Goal: Task Accomplishment & Management: Manage account settings

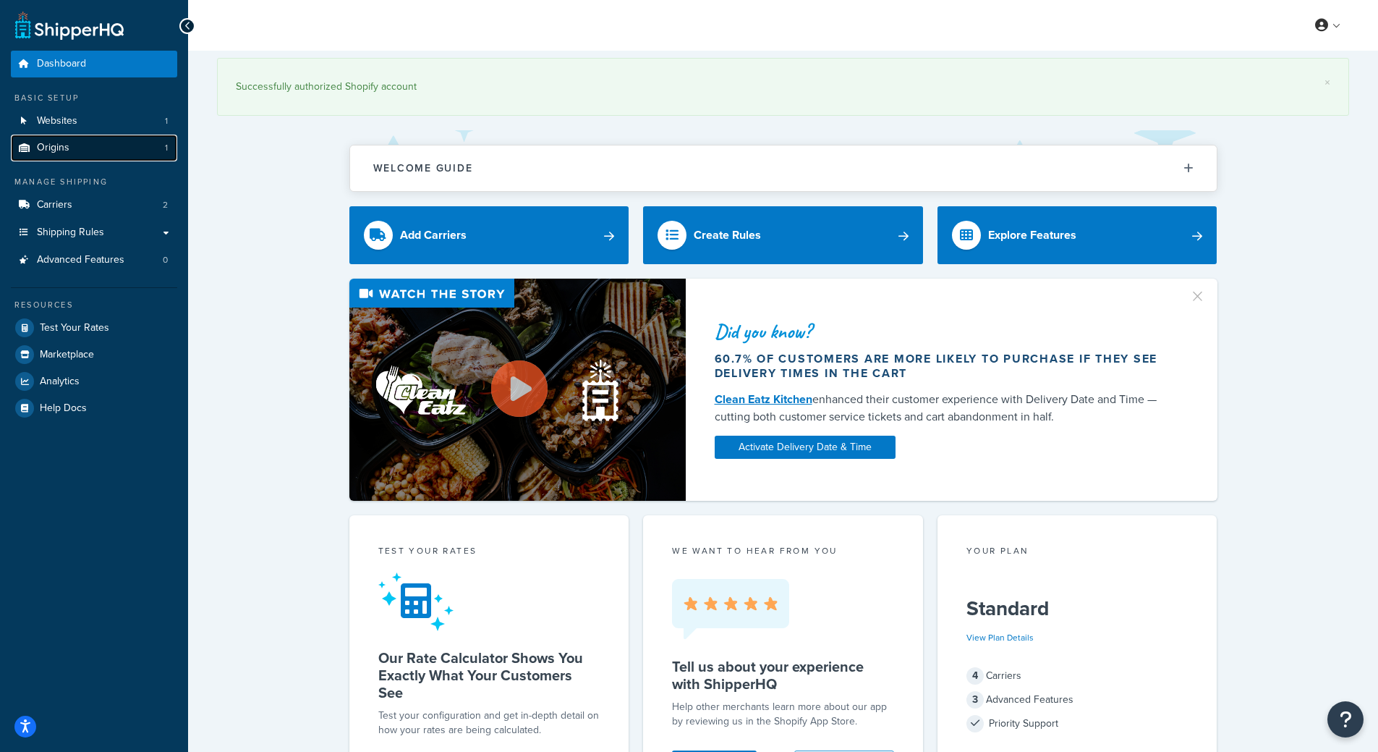
click at [108, 141] on link "Origins 1" at bounding box center [94, 148] width 166 height 27
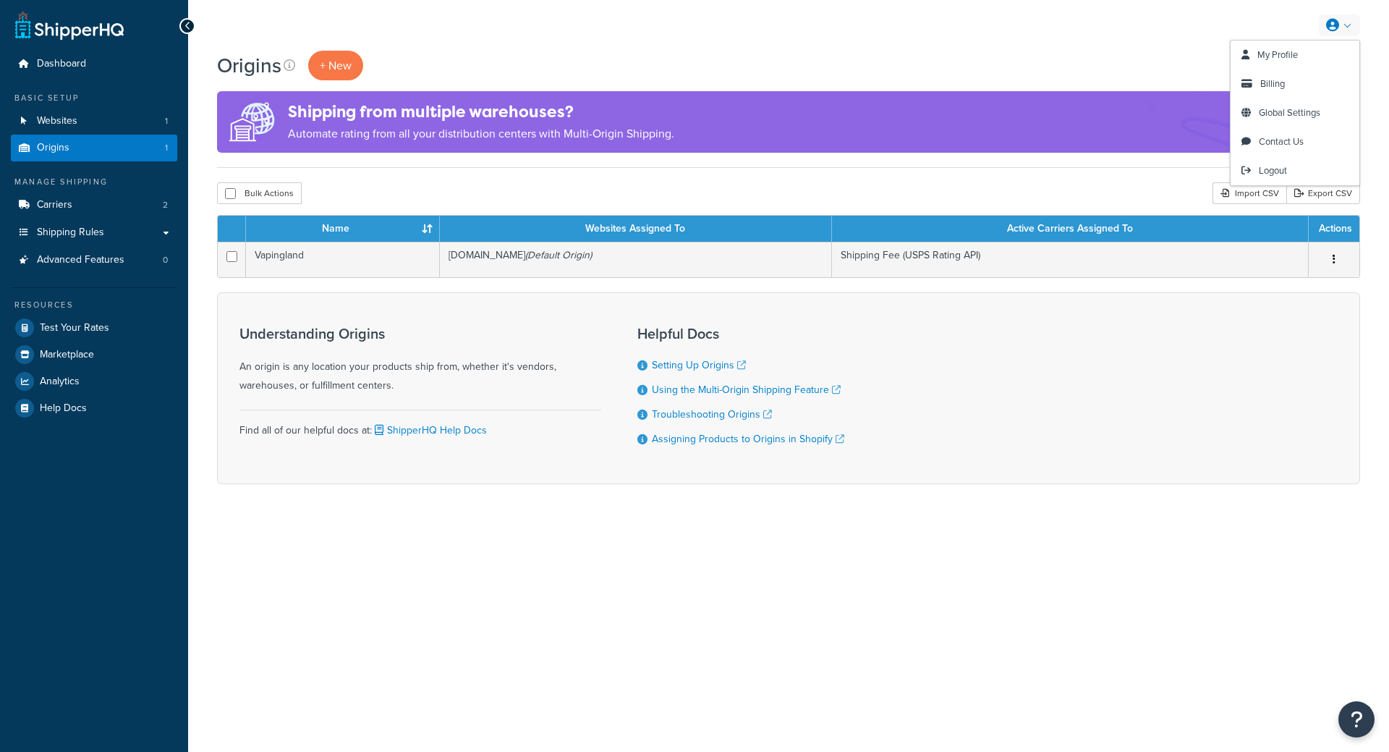
click at [1344, 27] on link at bounding box center [1339, 25] width 41 height 22
click at [1285, 86] on link "Billing" at bounding box center [1294, 83] width 129 height 29
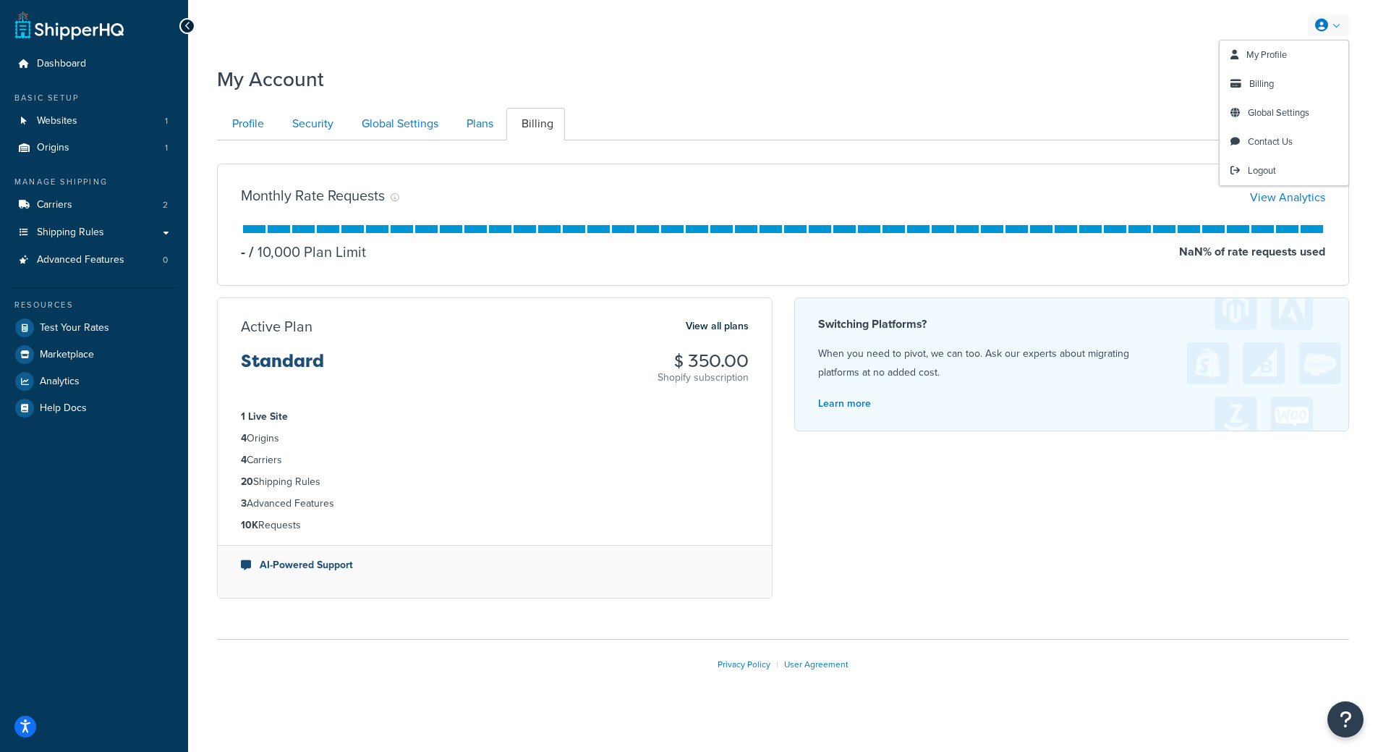
click at [1335, 31] on link at bounding box center [1328, 25] width 41 height 22
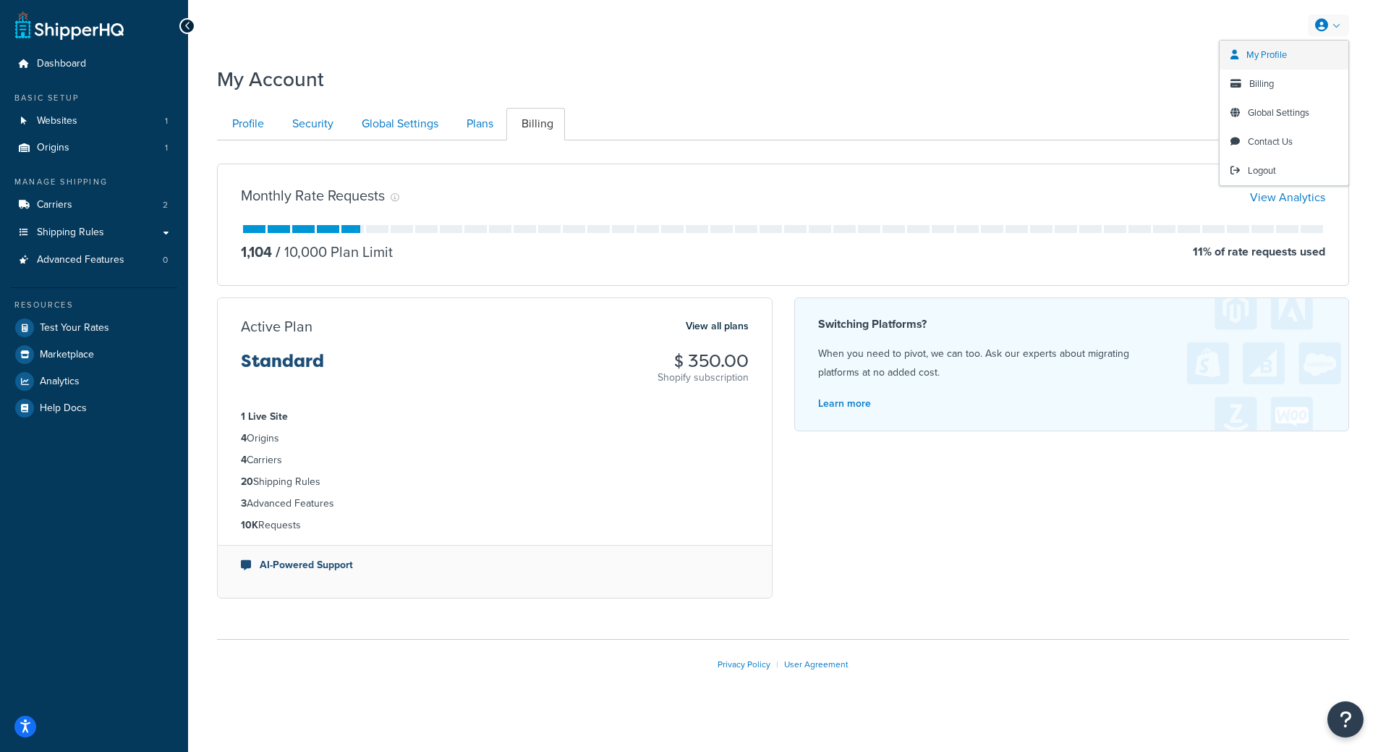
click at [1272, 51] on span "My Profile" at bounding box center [1266, 55] width 41 height 14
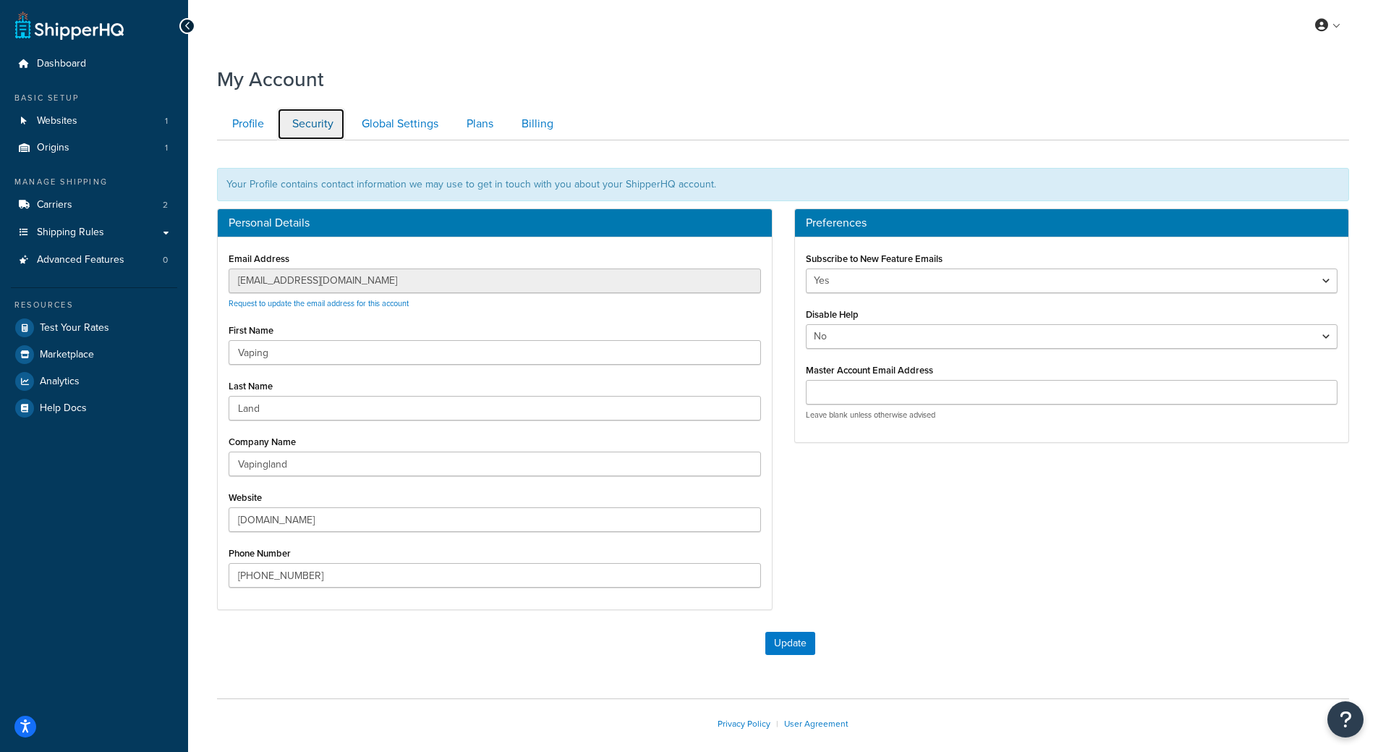
click at [315, 123] on link "Security" at bounding box center [311, 124] width 68 height 33
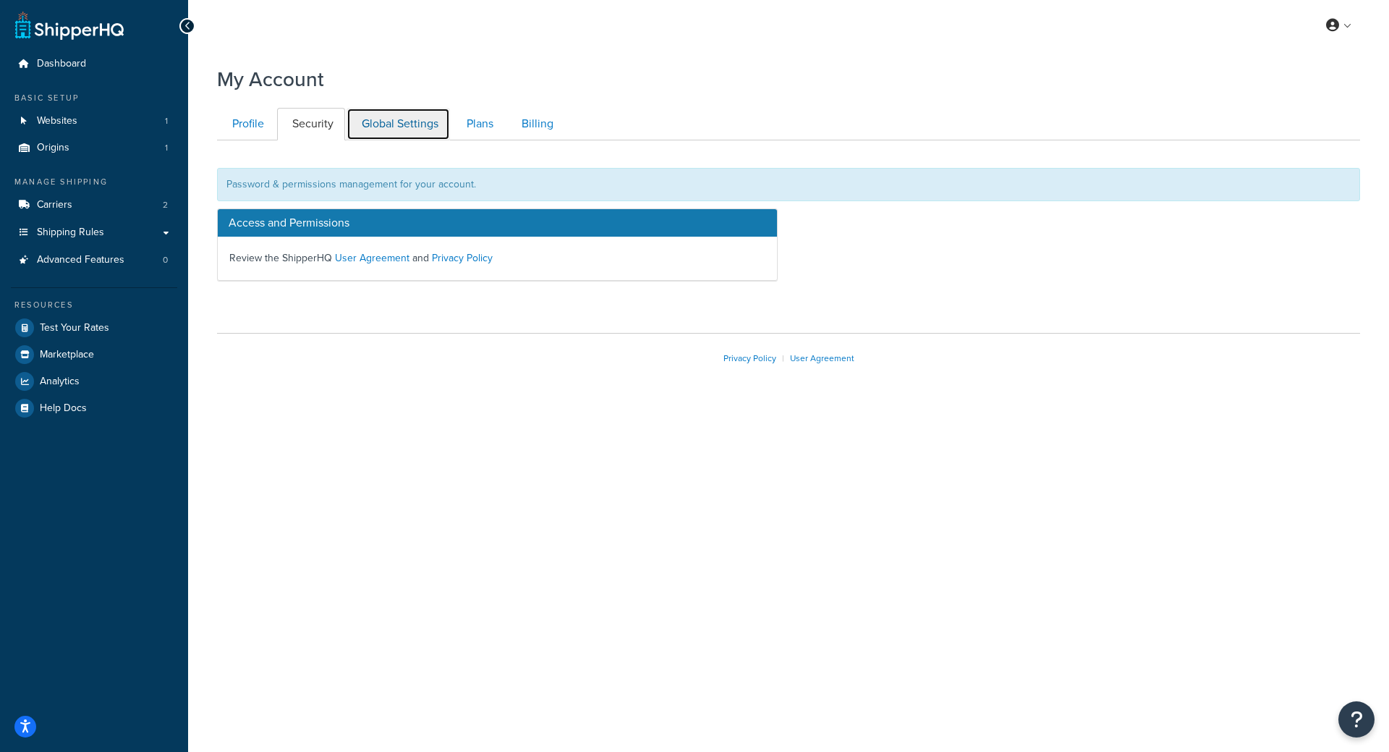
click at [416, 130] on link "Global Settings" at bounding box center [397, 124] width 103 height 33
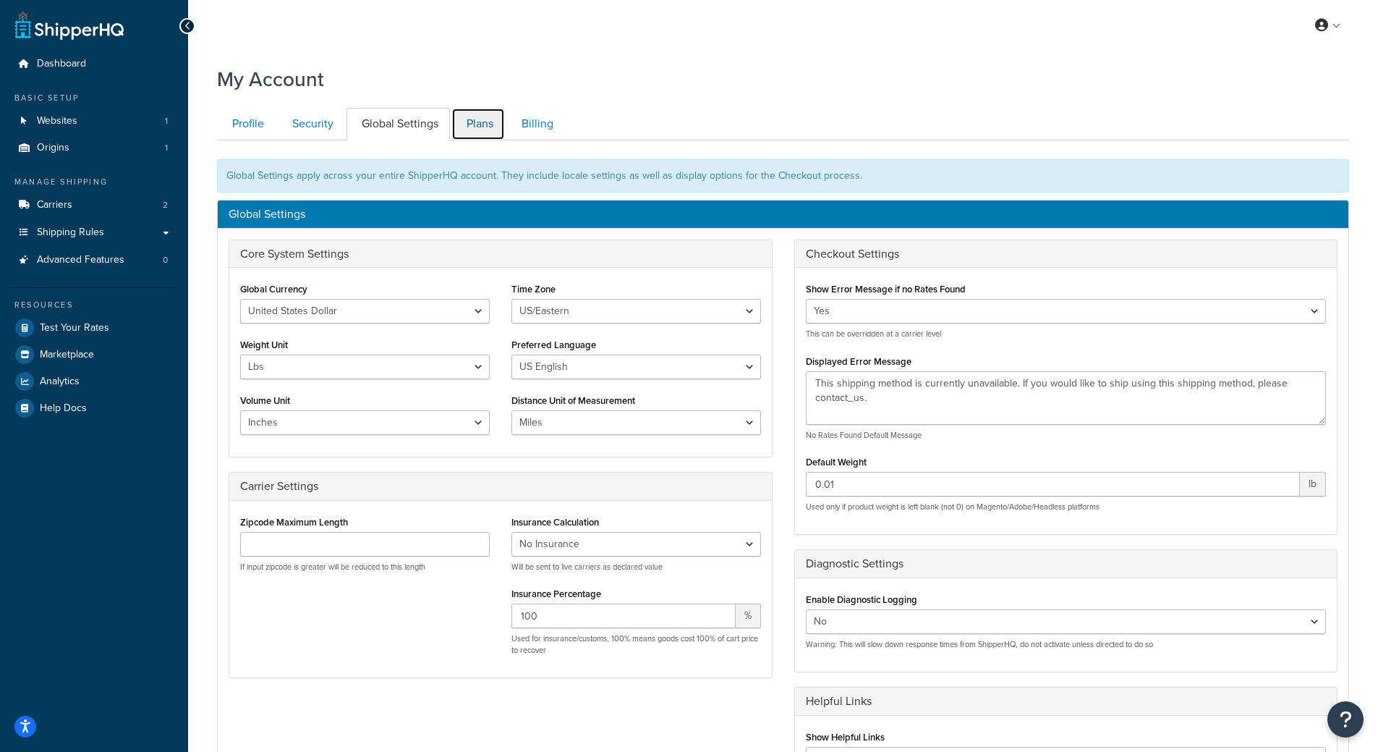
click at [467, 129] on link "Plans" at bounding box center [478, 124] width 54 height 33
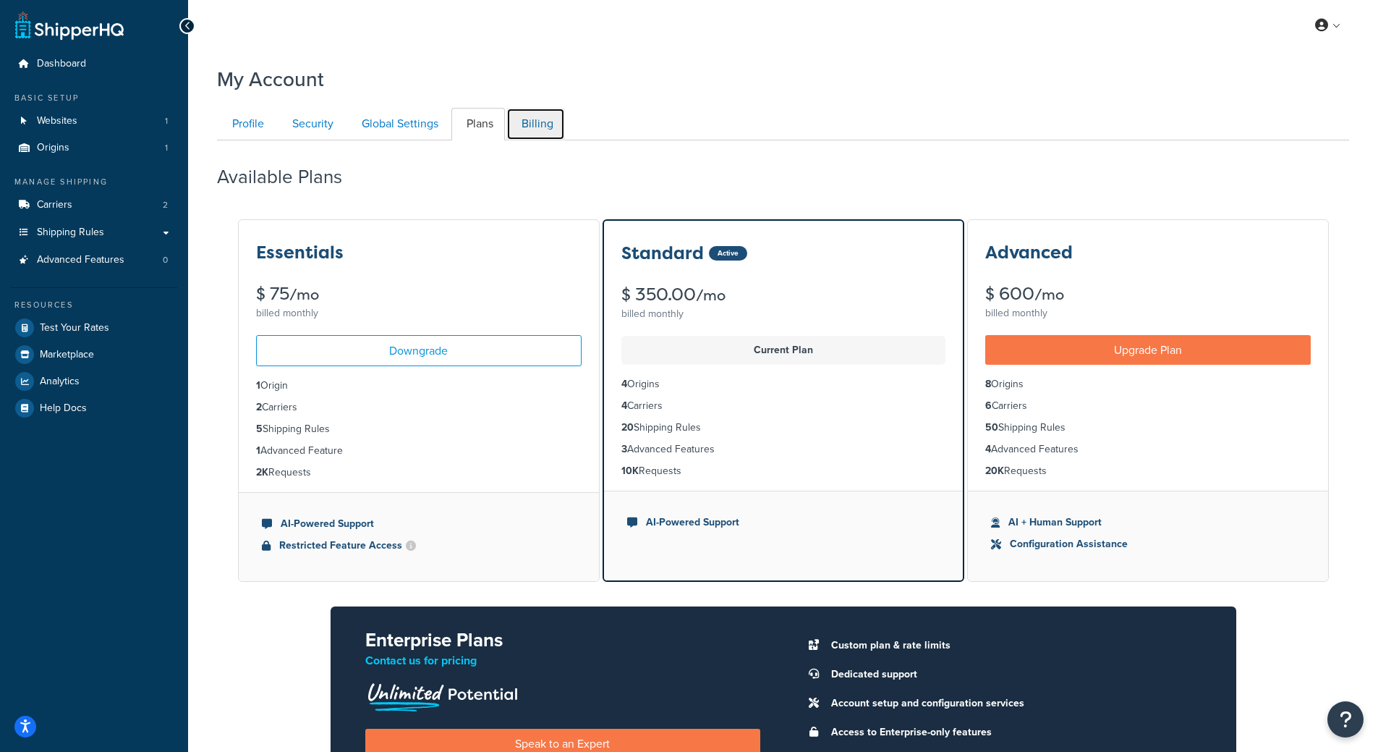
click at [519, 118] on link "Billing" at bounding box center [535, 124] width 59 height 33
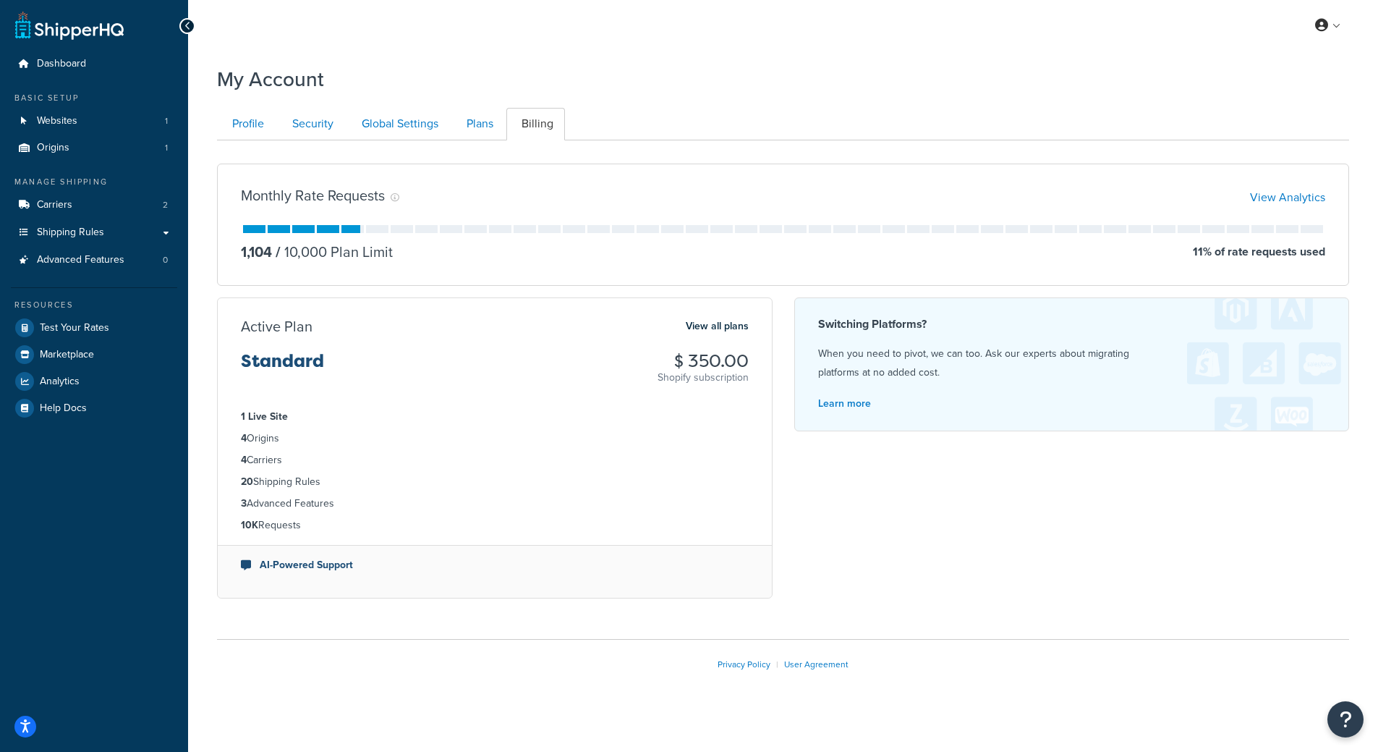
scroll to position [14, 0]
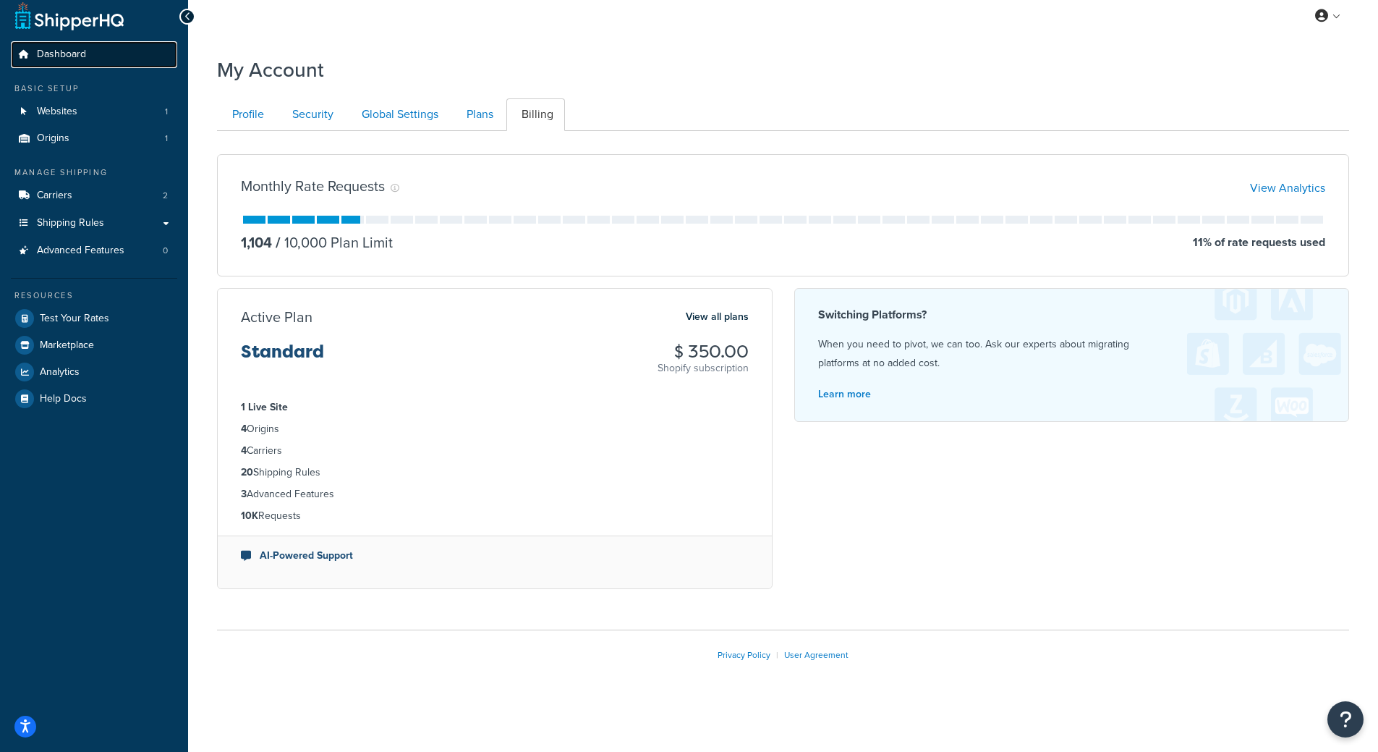
click at [58, 51] on span "Dashboard" at bounding box center [61, 54] width 49 height 12
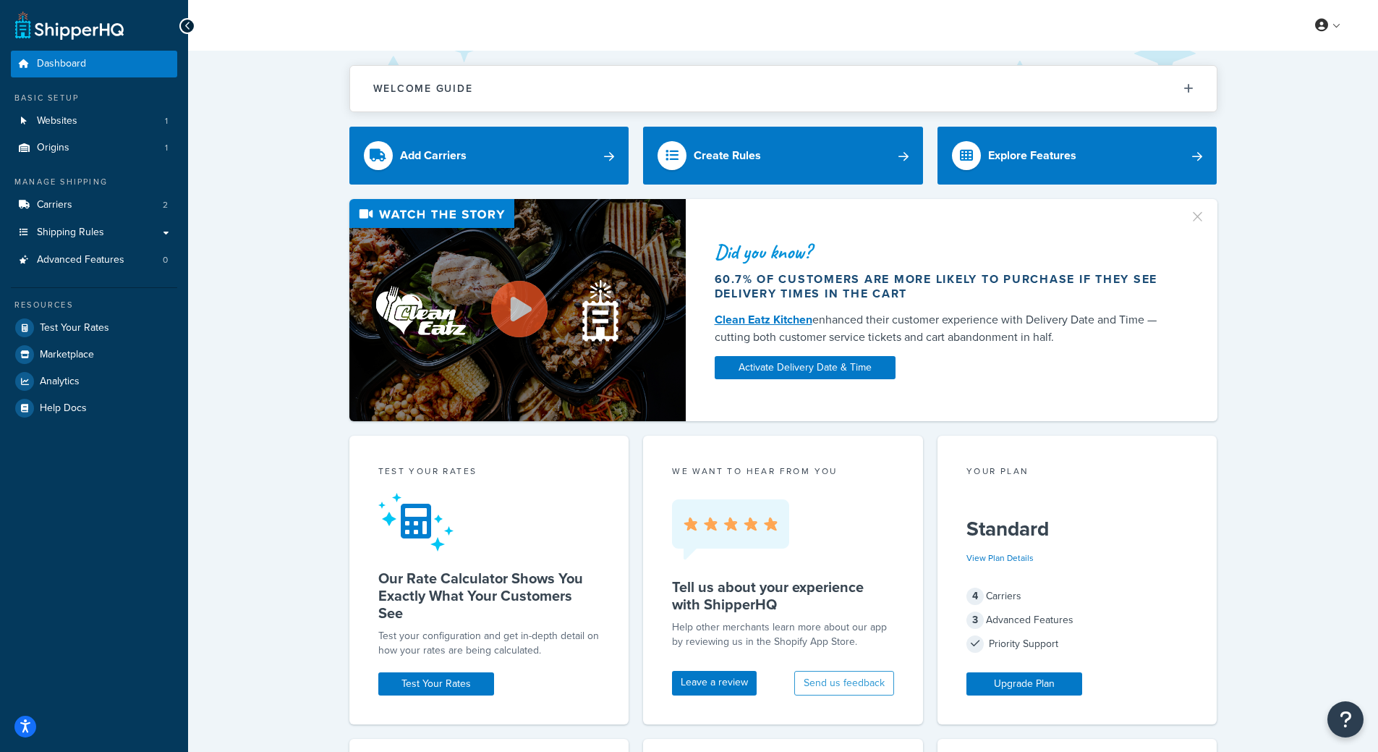
click at [1335, 36] on div "My Profile Billing Global Settings Contact Us Logout" at bounding box center [783, 25] width 1190 height 51
click at [1293, 90] on link "Billing" at bounding box center [1284, 83] width 129 height 29
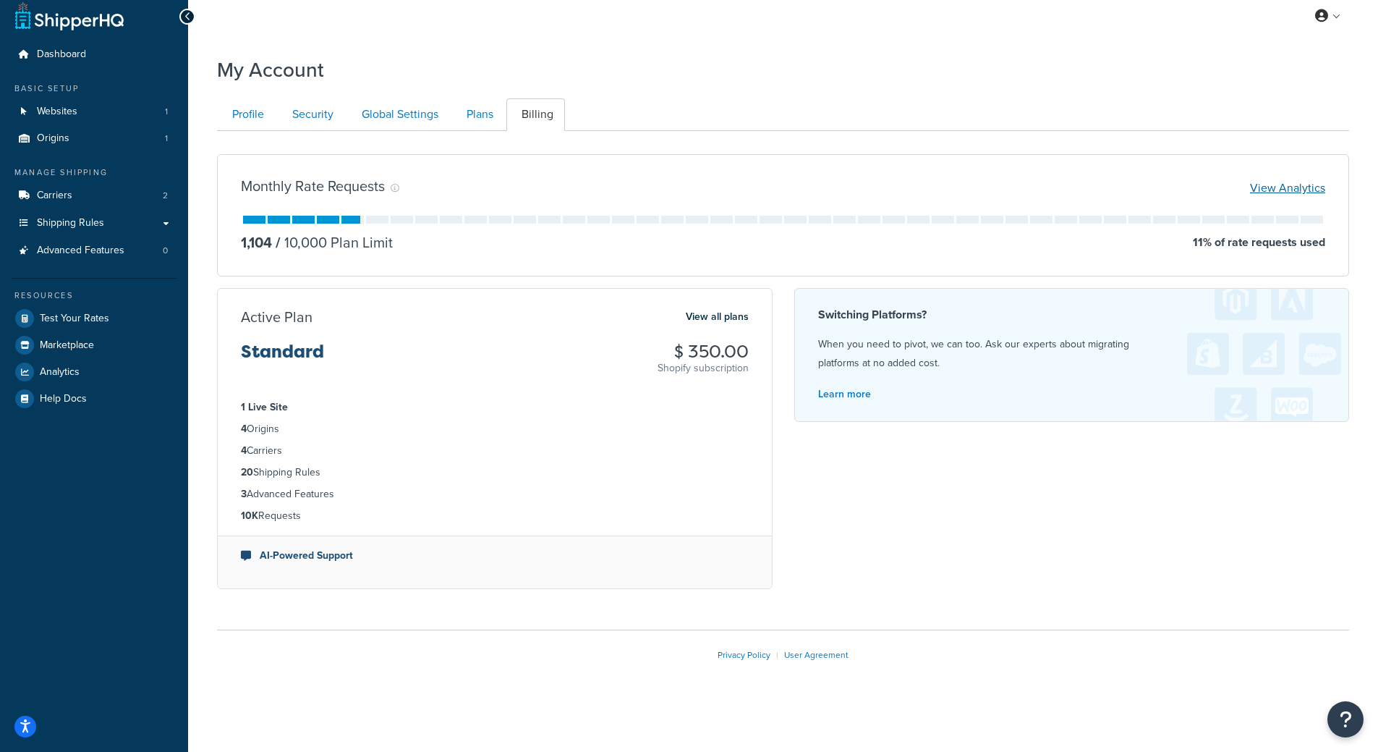
scroll to position [14, 0]
click at [477, 116] on link "Plans" at bounding box center [478, 114] width 54 height 33
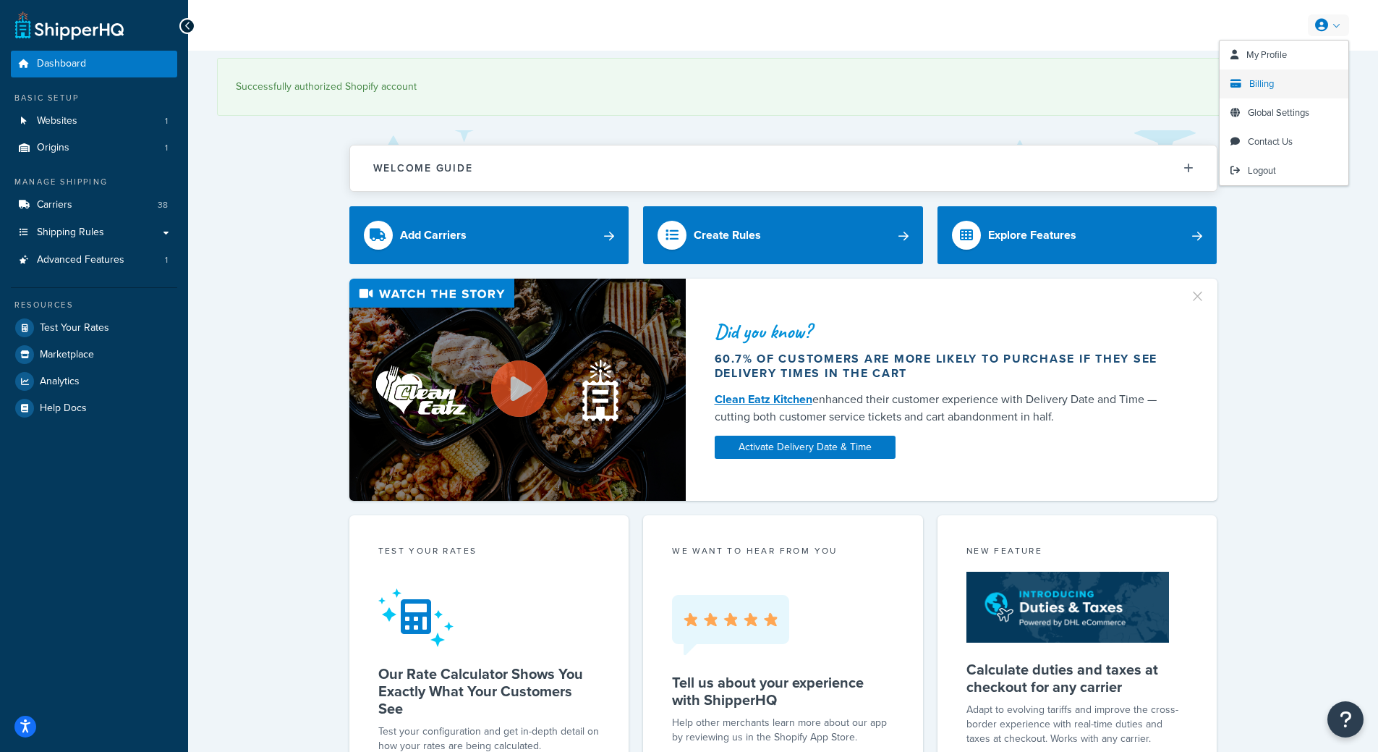
click at [1287, 82] on link "Billing" at bounding box center [1284, 83] width 129 height 29
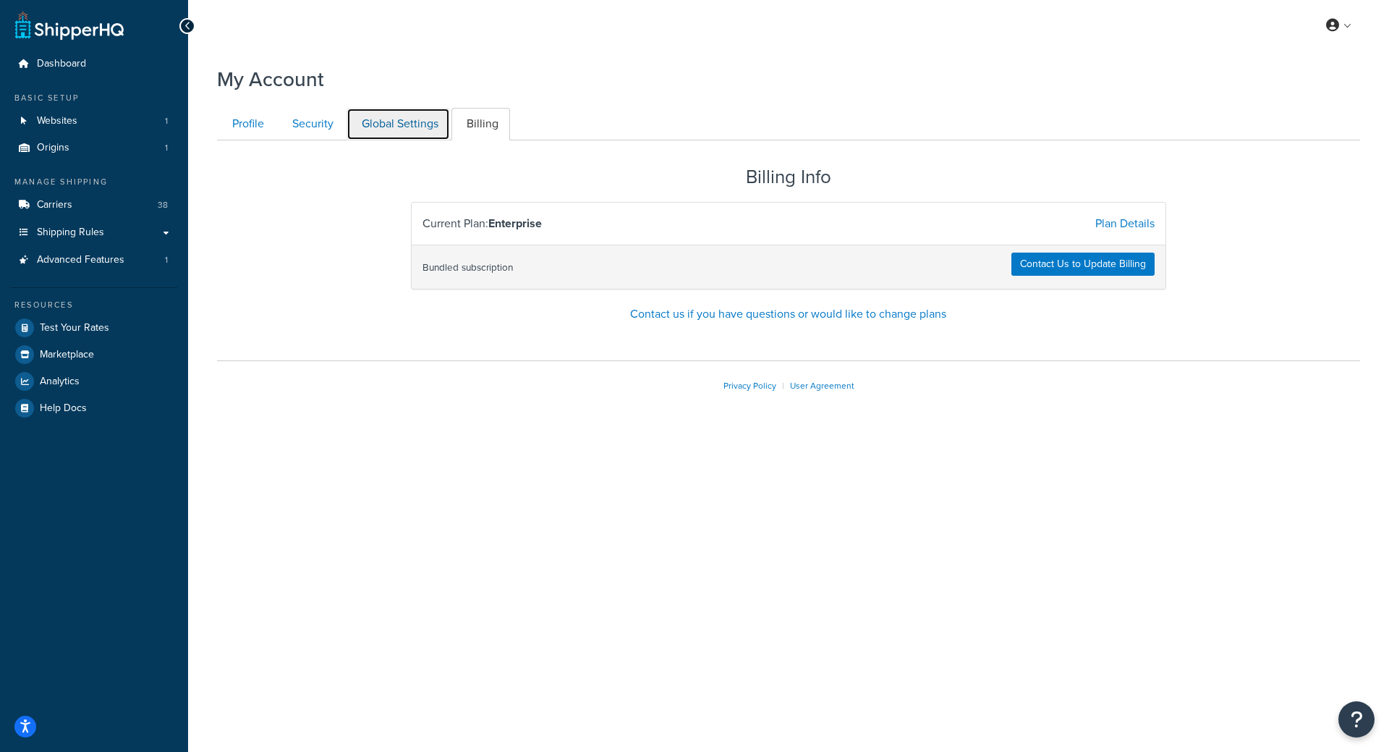
click at [386, 120] on link "Global Settings" at bounding box center [397, 124] width 103 height 33
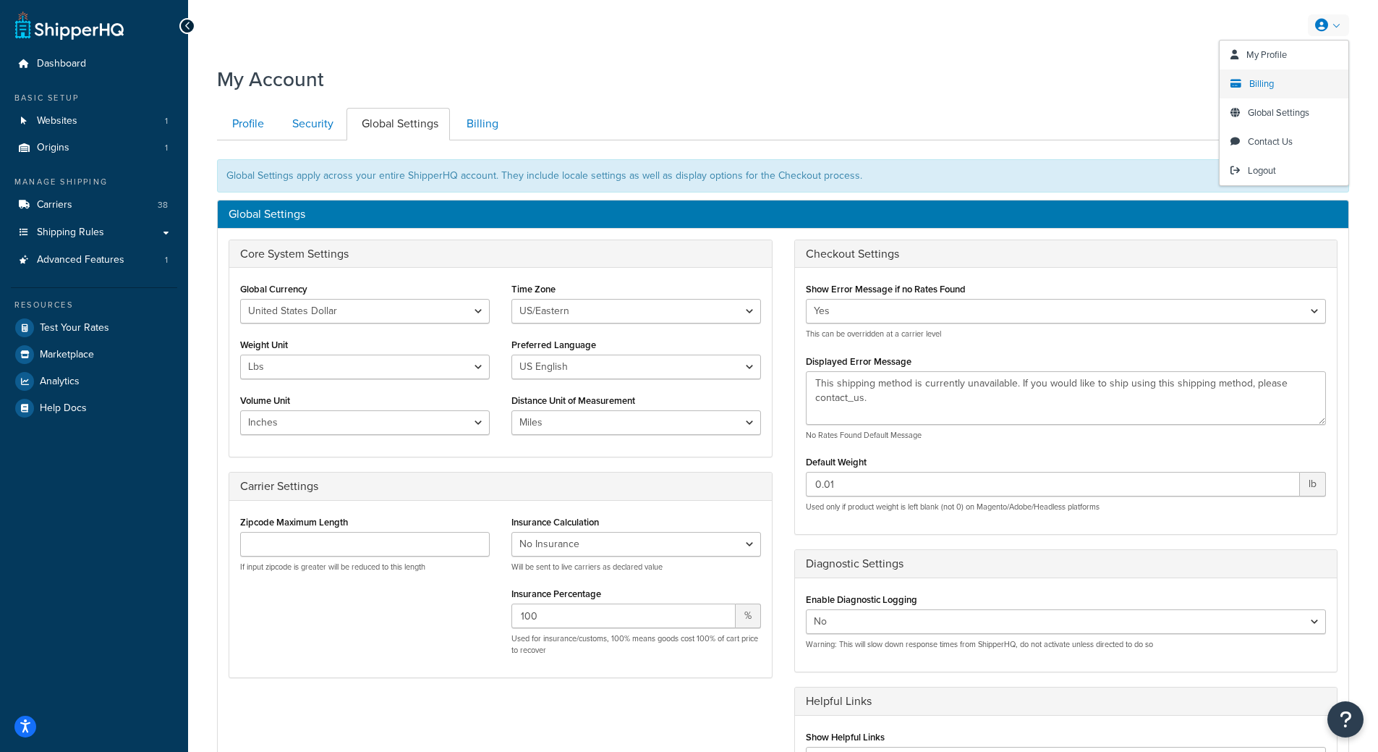
click at [1275, 82] on link "Billing" at bounding box center [1284, 83] width 129 height 29
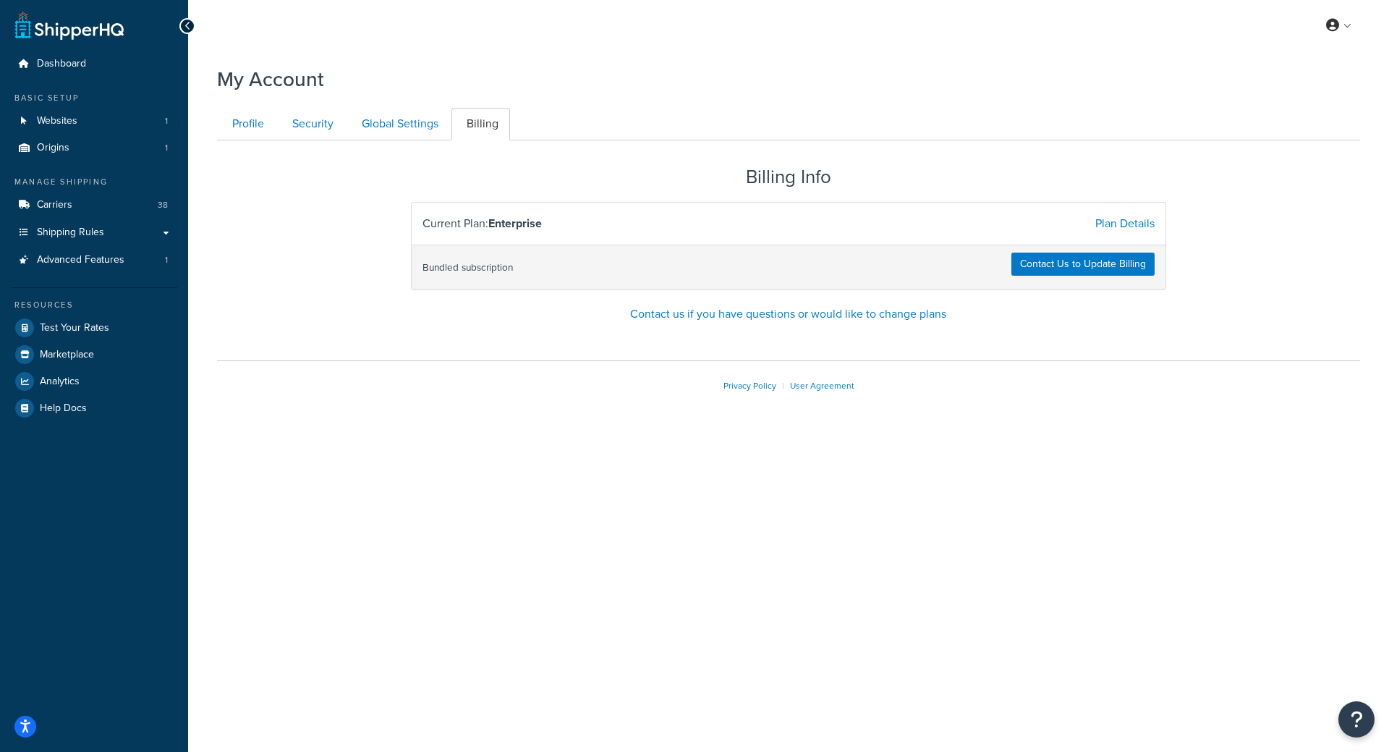
drag, startPoint x: 1178, startPoint y: 576, endPoint x: 1157, endPoint y: 568, distance: 22.7
click at [1178, 576] on div "My Profile Billing Global Settings Contact Us Logout My Account Contact Us Send…" at bounding box center [788, 376] width 1201 height 752
click at [1138, 224] on link "Plan Details" at bounding box center [1124, 223] width 59 height 17
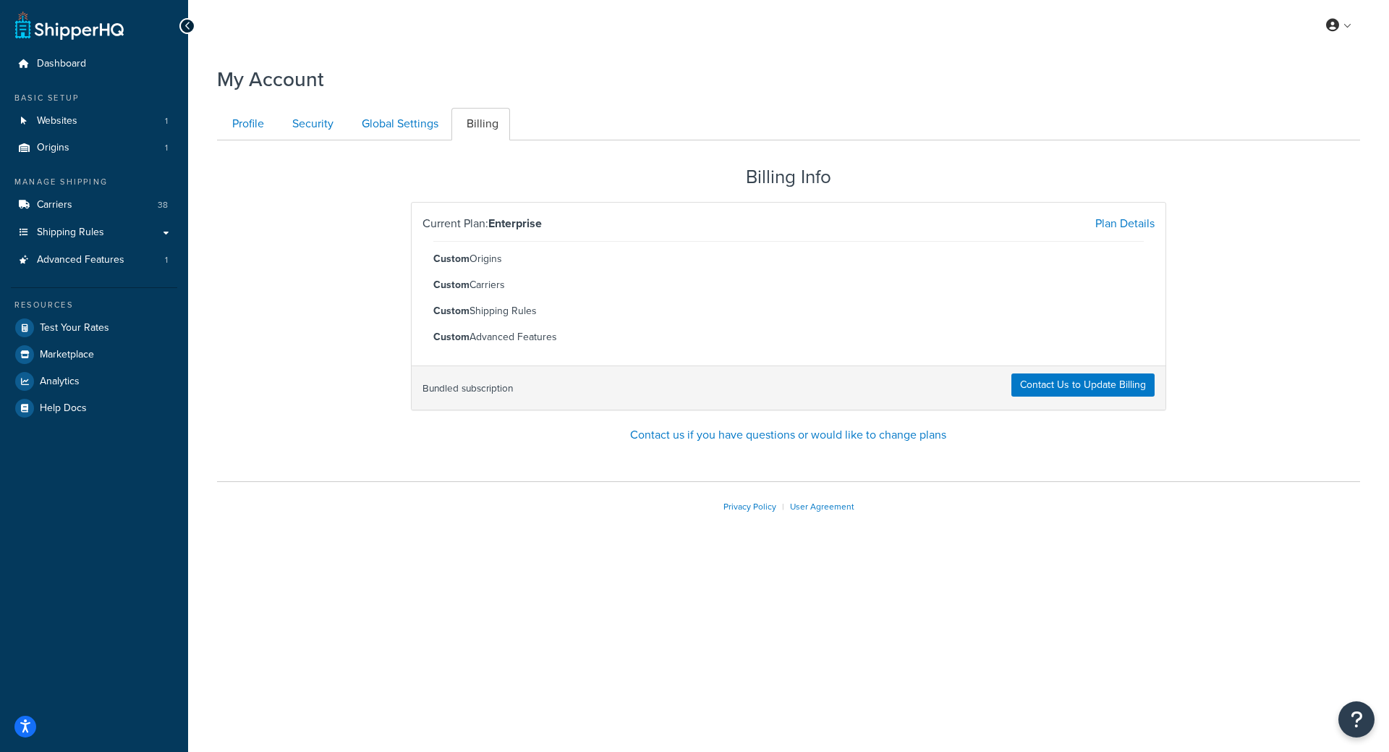
click at [998, 487] on div "Privacy Policy | User Agreement" at bounding box center [788, 506] width 1143 height 50
click at [1063, 394] on link "Contact Us to Update Billing" at bounding box center [1082, 384] width 143 height 23
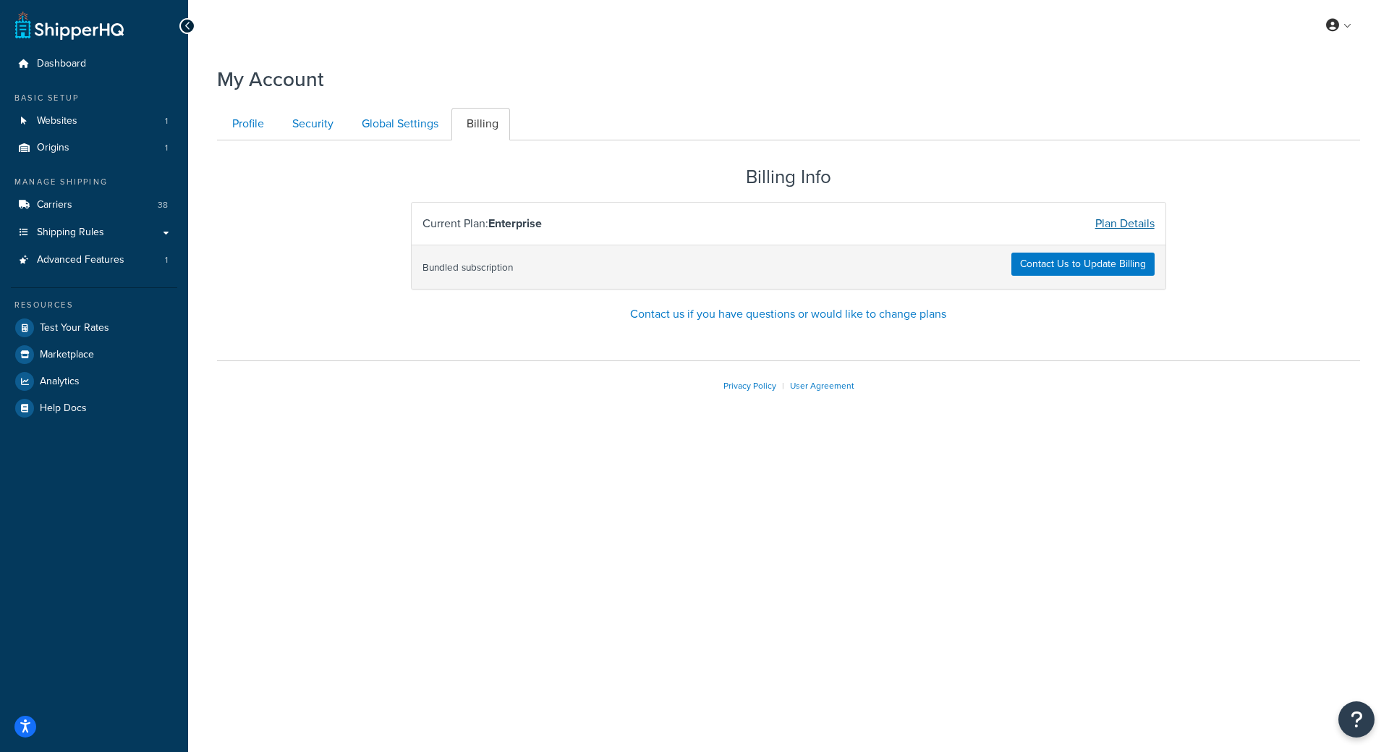
click at [1153, 226] on link "Plan Details" at bounding box center [1124, 223] width 59 height 17
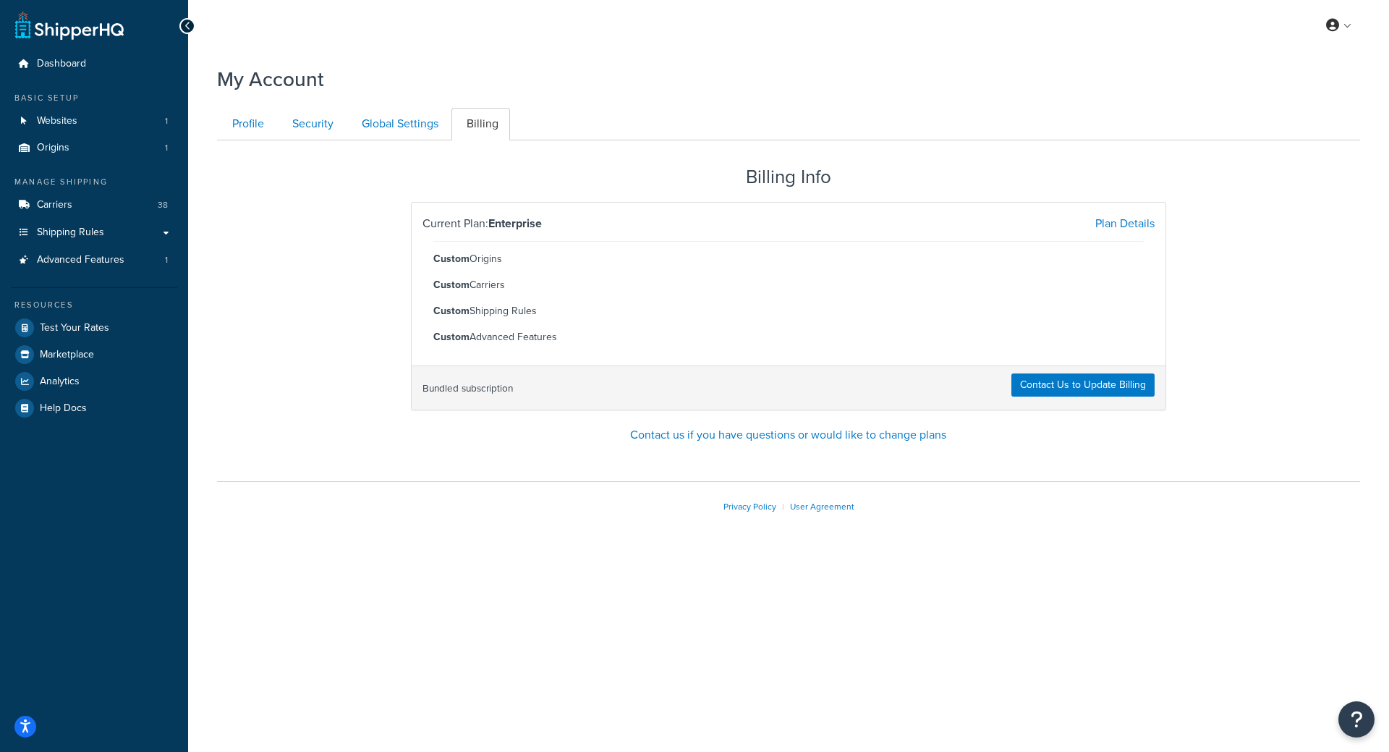
click at [496, 341] on li "Custom Advanced Features" at bounding box center [788, 337] width 710 height 20
click at [404, 111] on link "Global Settings" at bounding box center [397, 124] width 103 height 33
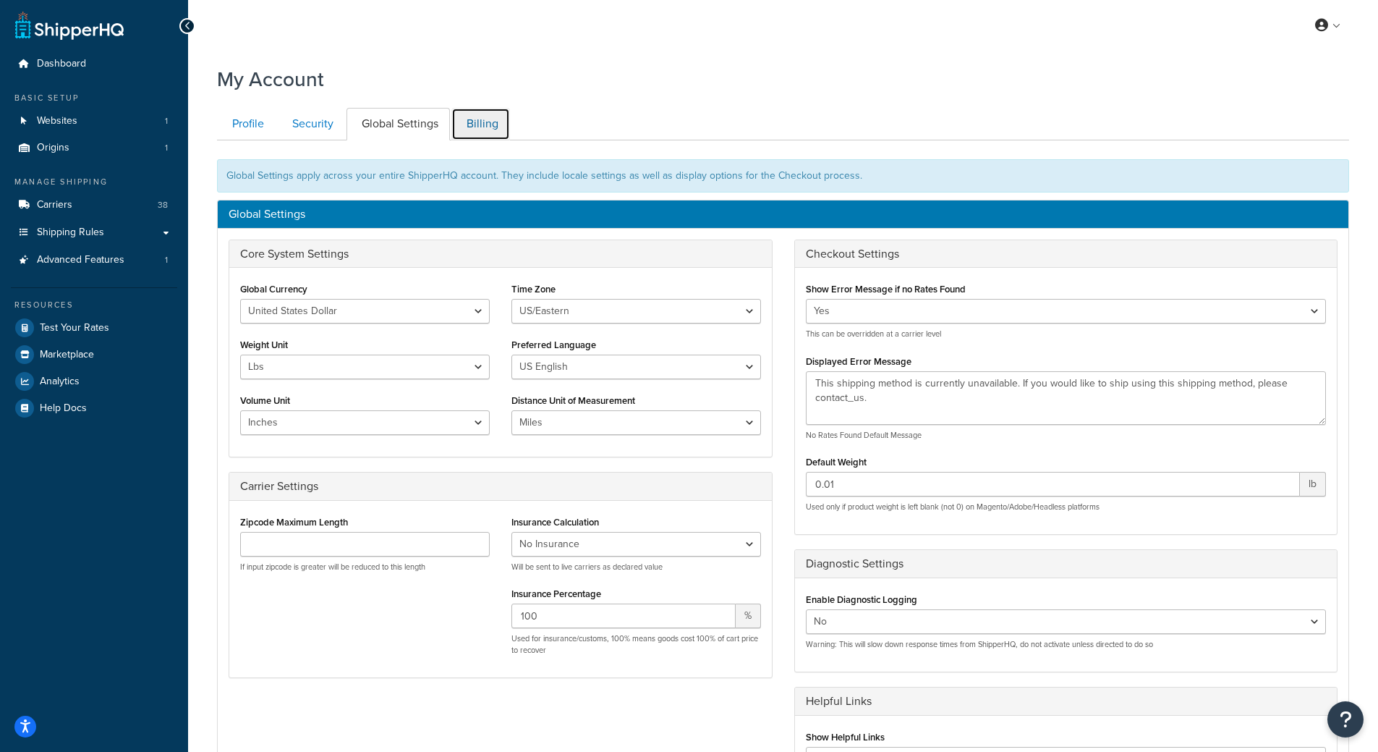
click at [481, 116] on link "Billing" at bounding box center [480, 124] width 59 height 33
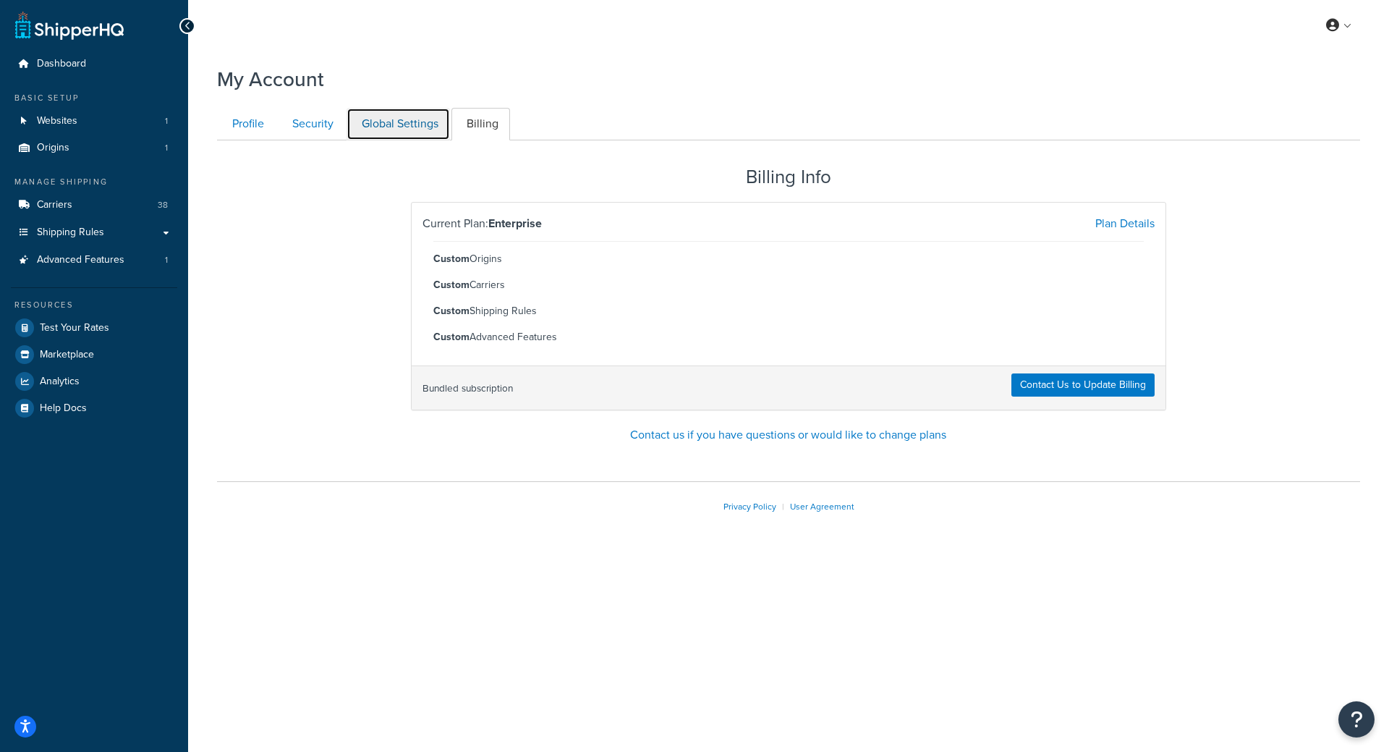
click at [419, 129] on link "Global Settings" at bounding box center [397, 124] width 103 height 33
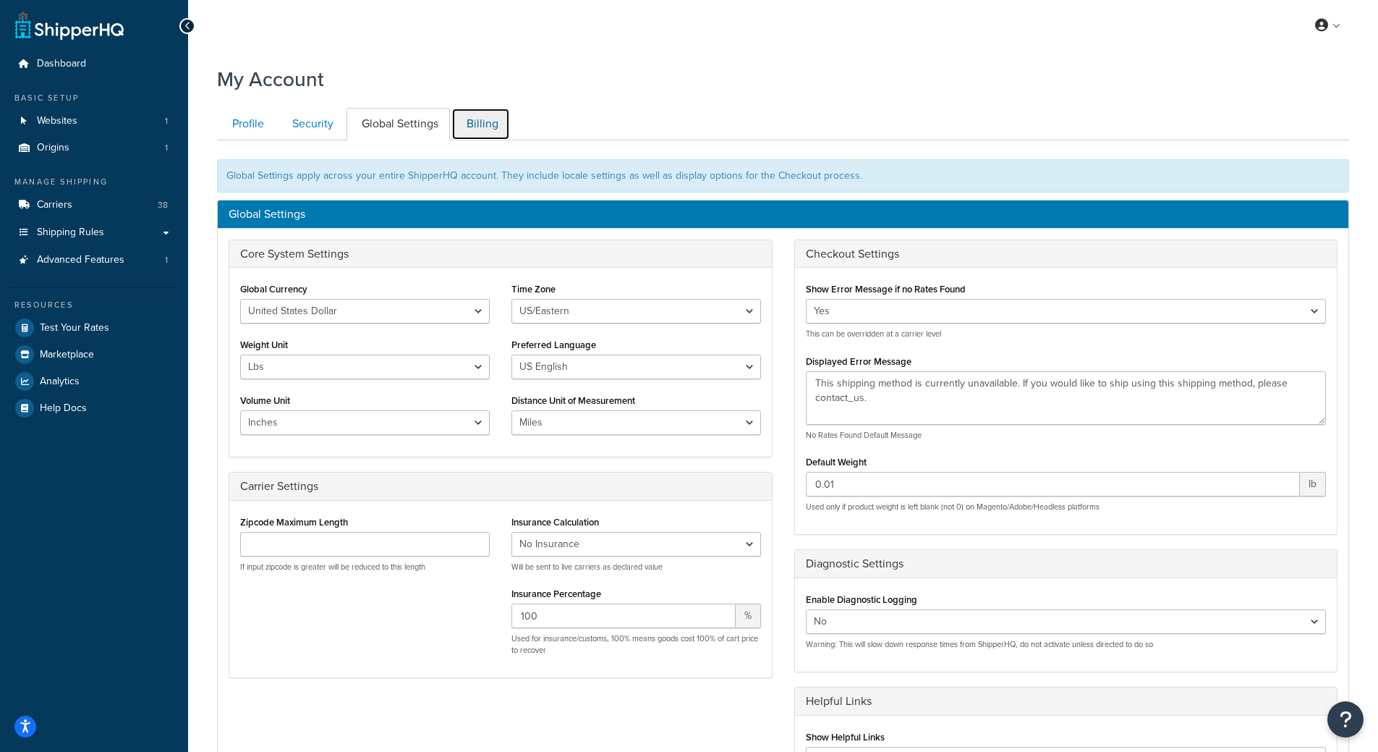
click at [466, 126] on link "Billing" at bounding box center [480, 124] width 59 height 33
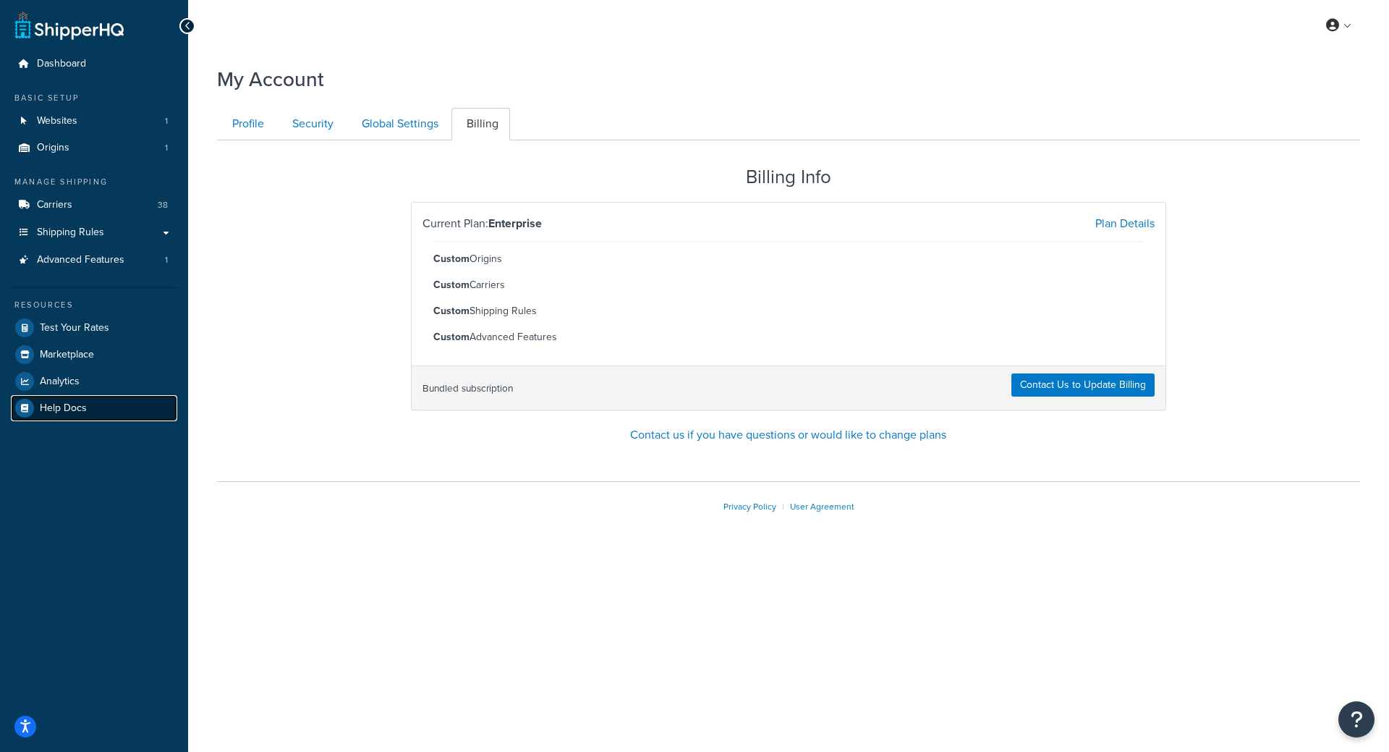
click at [105, 405] on link "Help Docs" at bounding box center [94, 408] width 166 height 26
click at [388, 113] on link "Global Settings" at bounding box center [397, 124] width 103 height 33
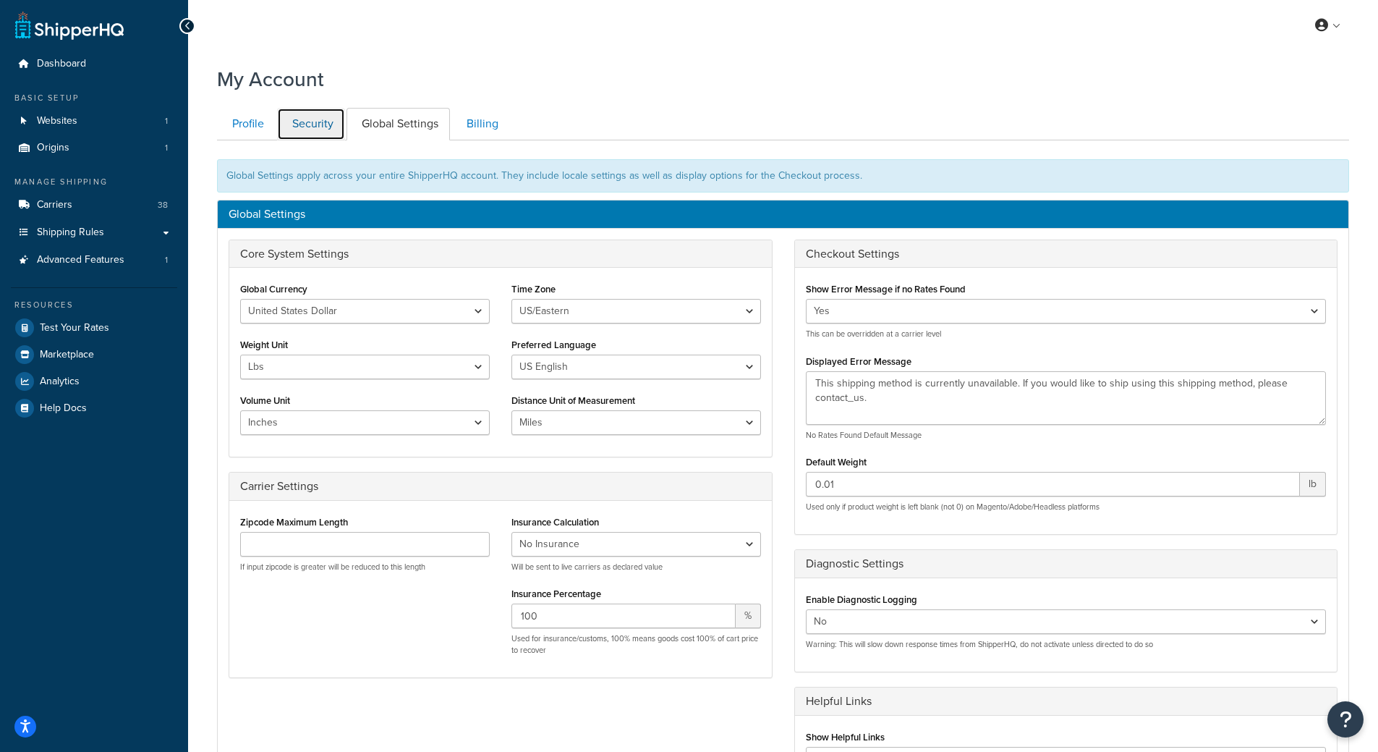
click at [313, 127] on link "Security" at bounding box center [311, 124] width 68 height 33
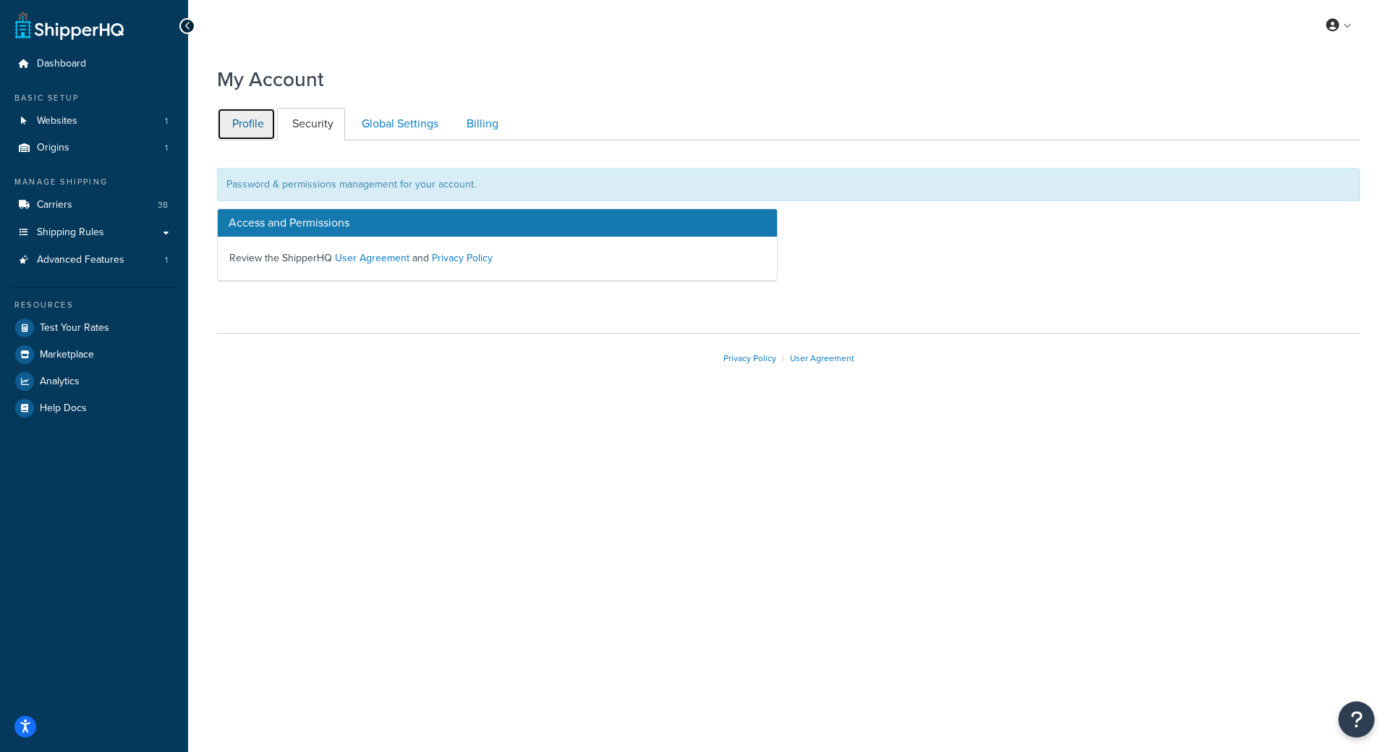
click at [238, 129] on link "Profile" at bounding box center [246, 124] width 59 height 33
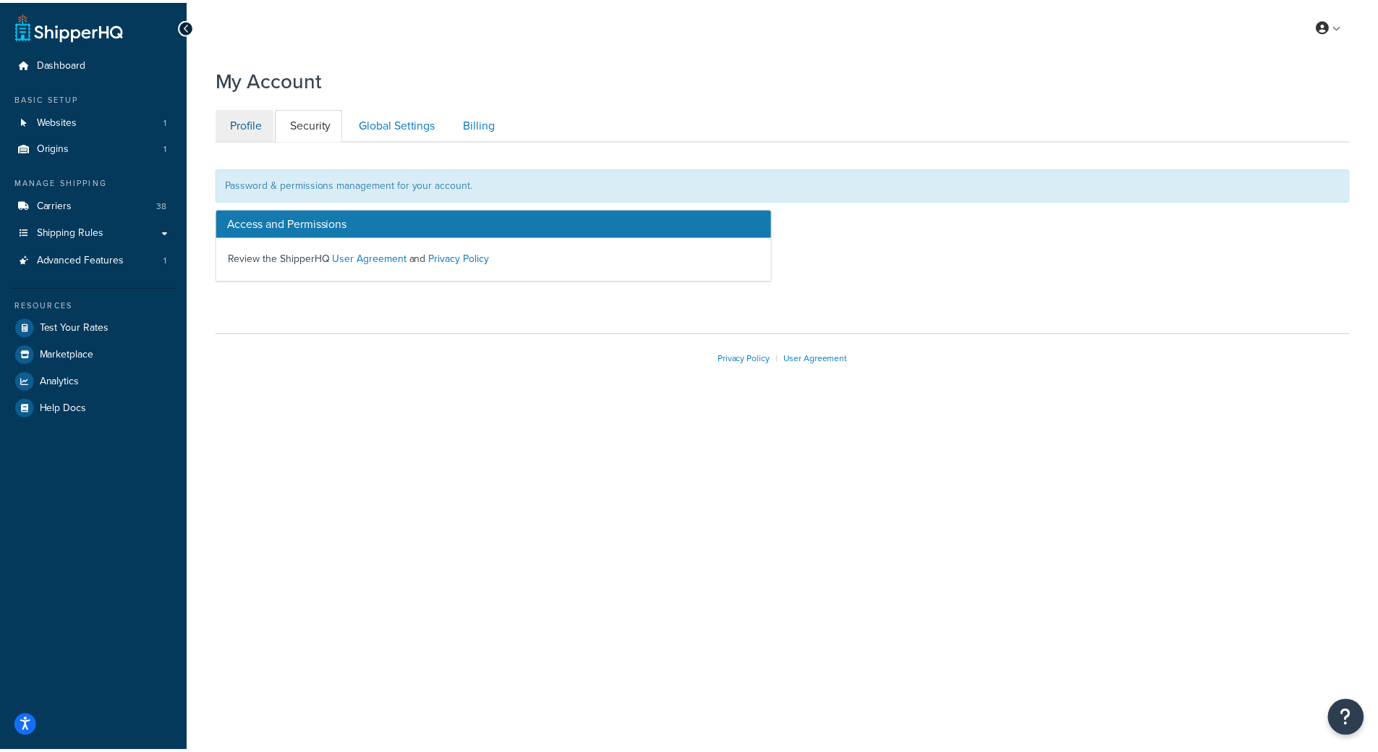
scroll to position [69, 0]
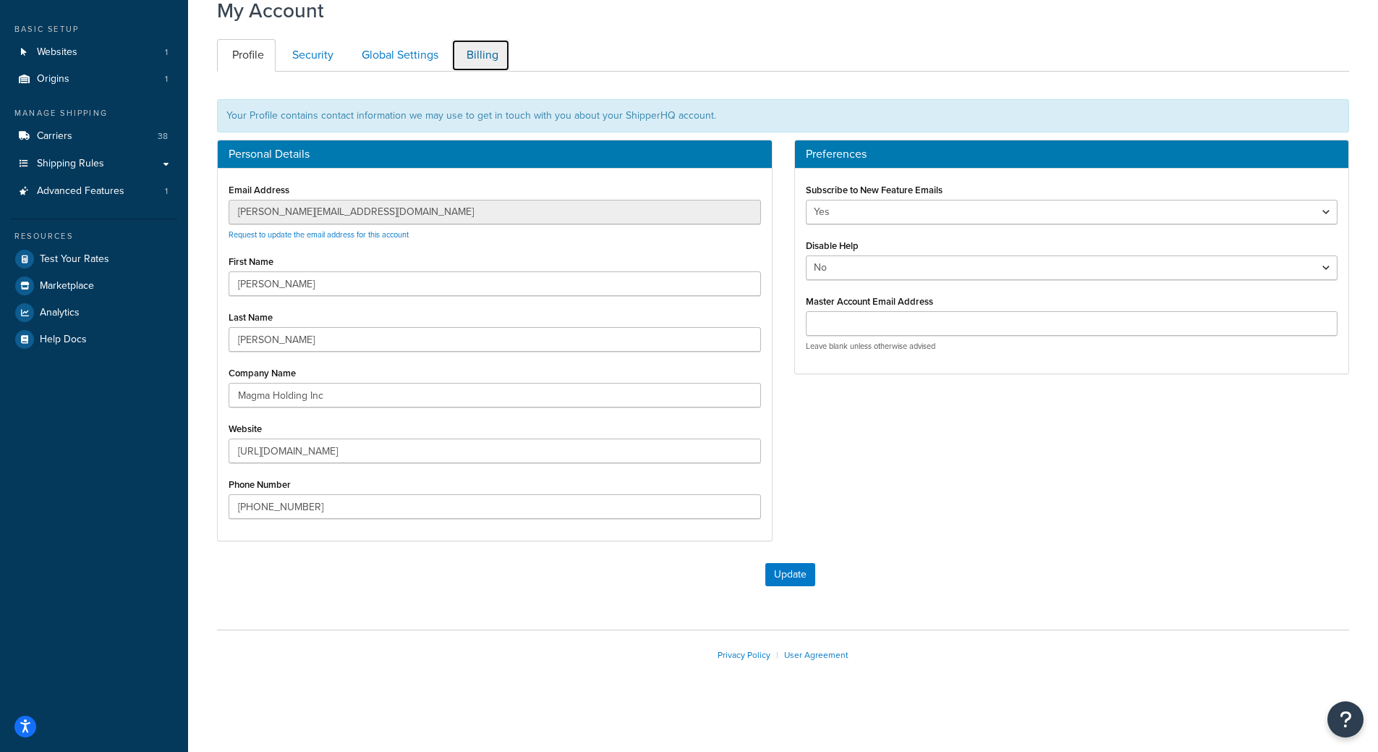
click at [485, 57] on link "Billing" at bounding box center [480, 55] width 59 height 33
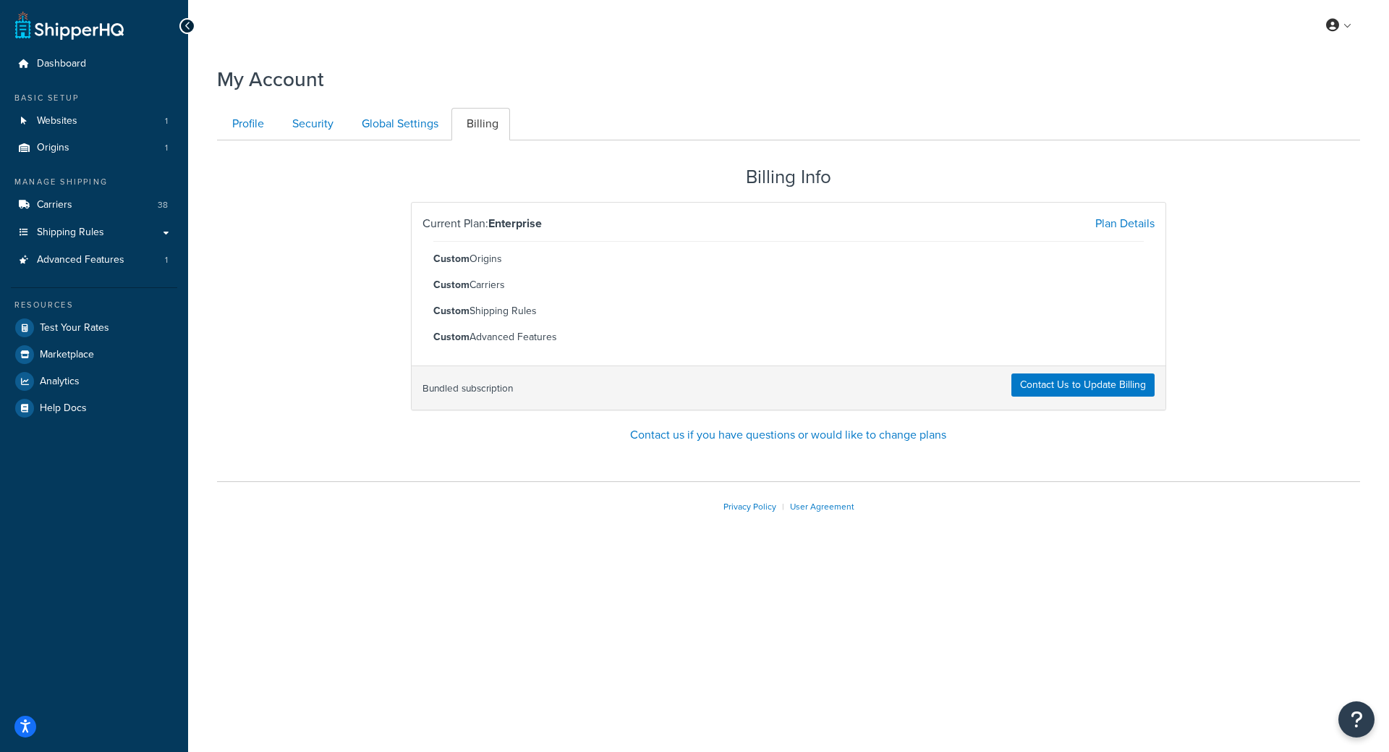
click at [1245, 407] on div "Billing Info Current Plan: Enterprise Plan Details Custom Origins Custom Carrie…" at bounding box center [788, 302] width 1165 height 300
click at [307, 505] on div "Privacy Policy | User Agreement" at bounding box center [788, 506] width 1143 height 50
click at [93, 392] on link "Analytics" at bounding box center [94, 381] width 166 height 26
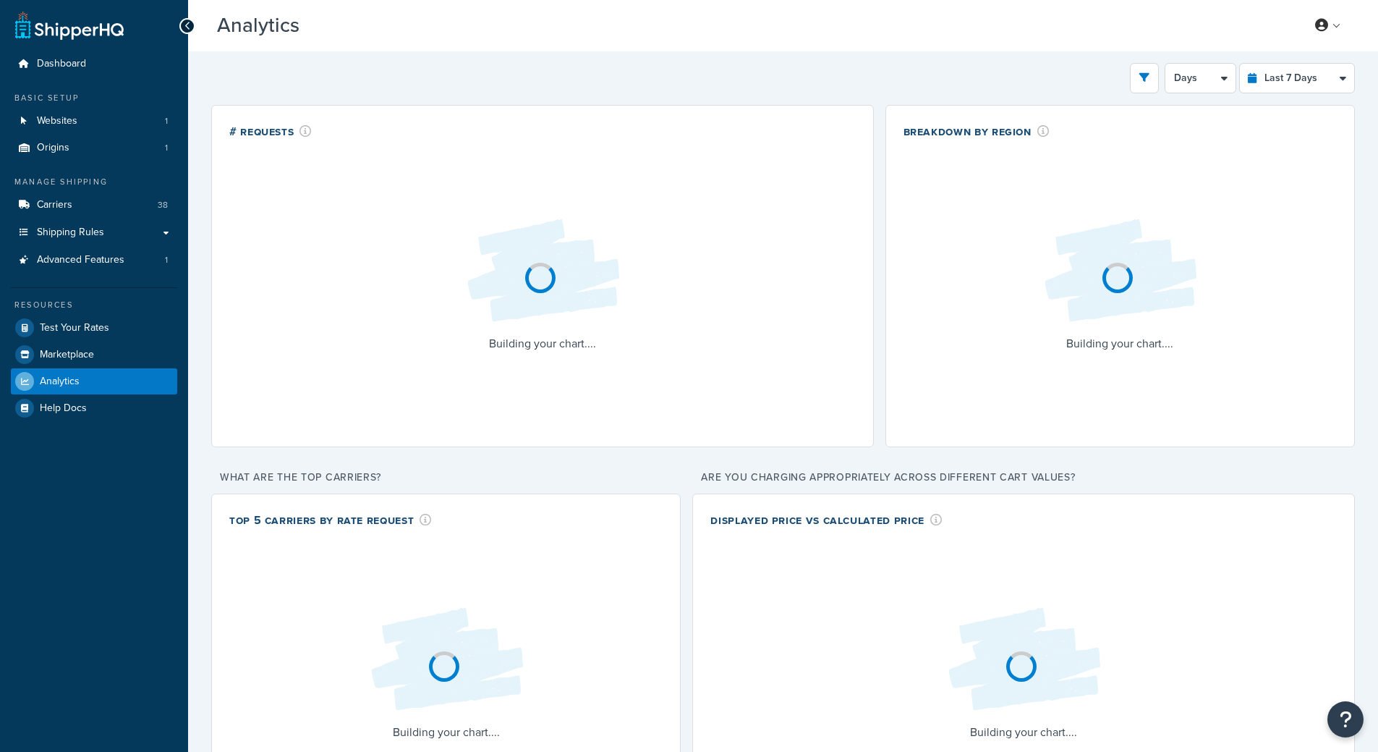
select select "last_7_days"
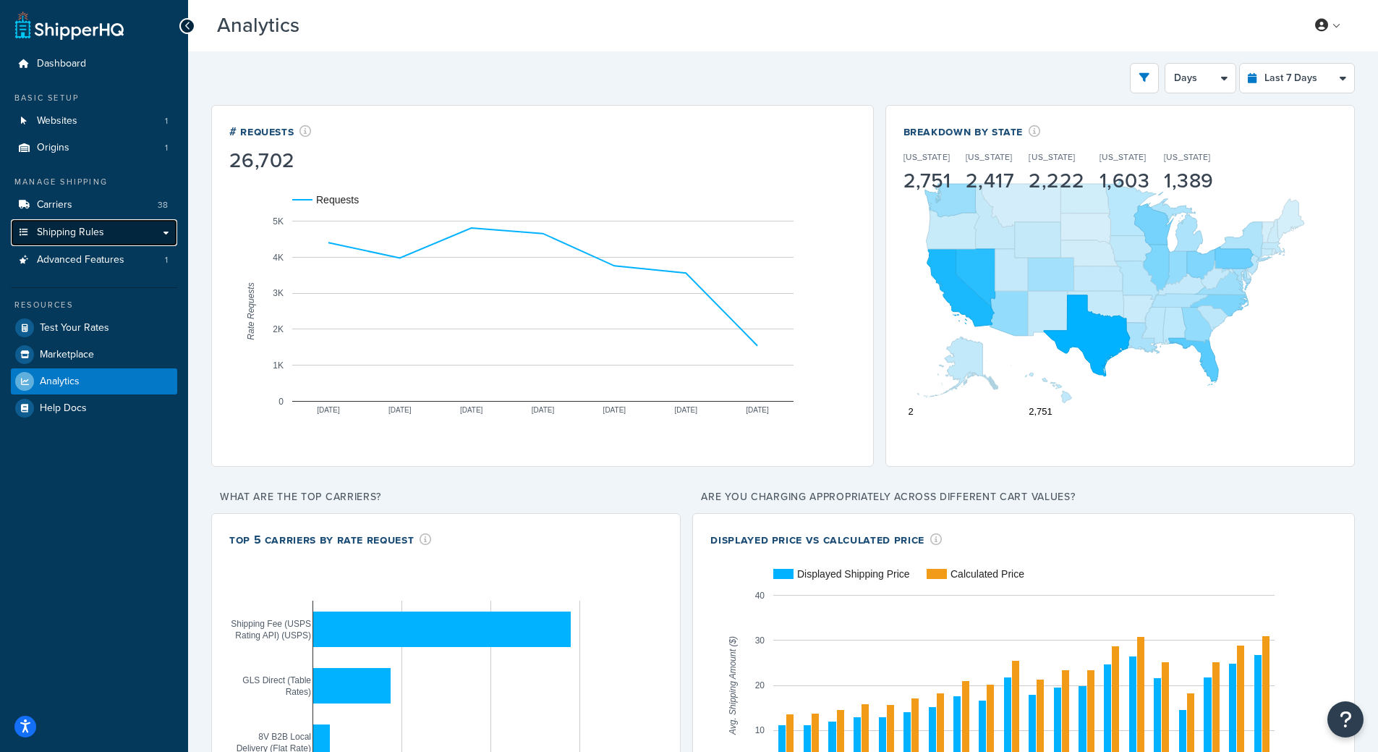
click at [159, 231] on link "Shipping Rules" at bounding box center [94, 232] width 166 height 27
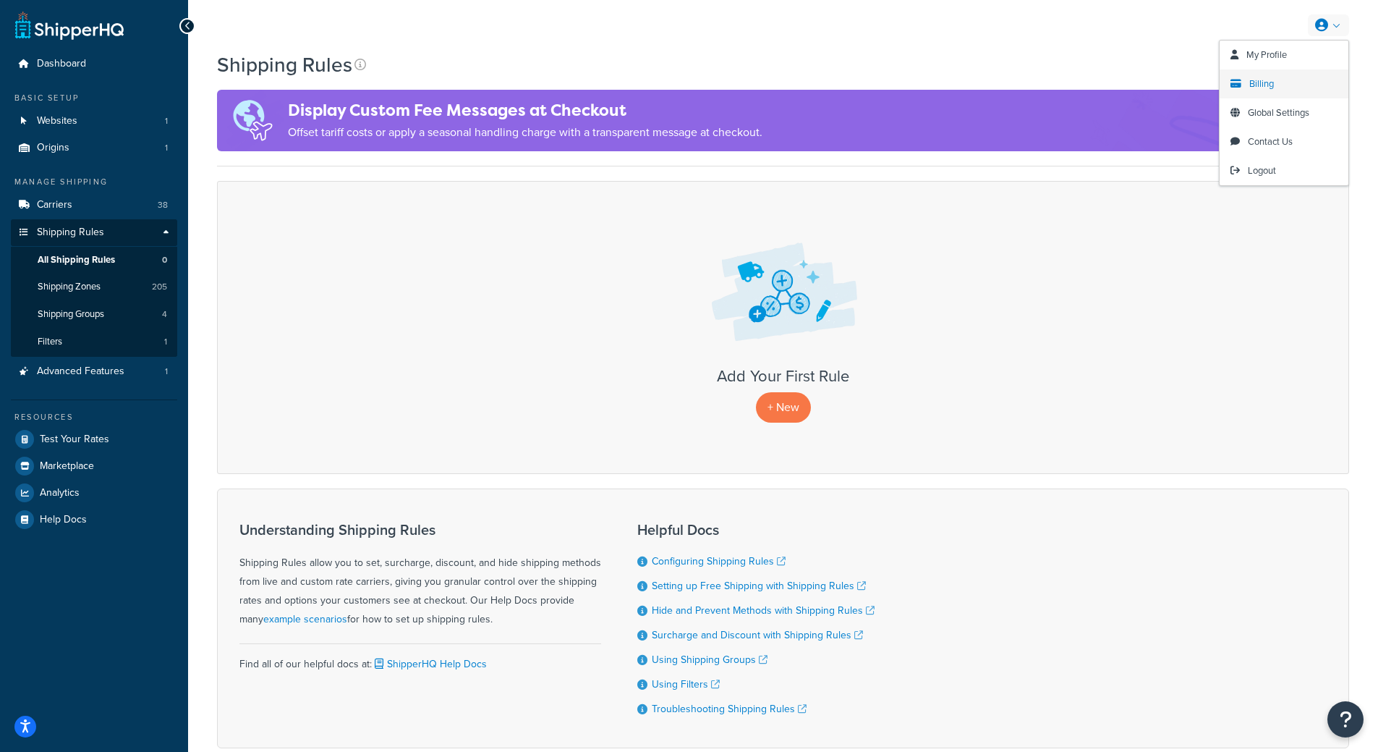
click at [1274, 73] on link "Billing" at bounding box center [1284, 83] width 129 height 29
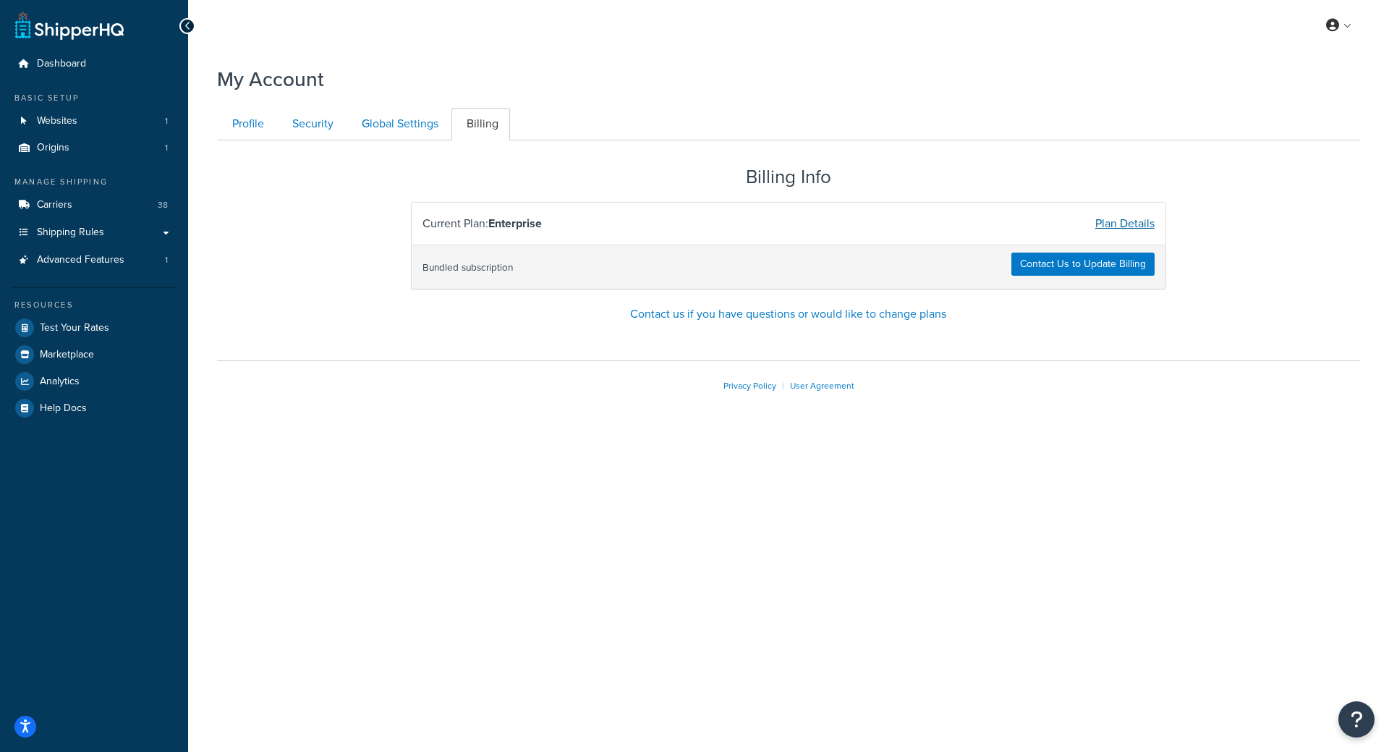
click at [1144, 224] on link "Plan Details" at bounding box center [1124, 223] width 59 height 17
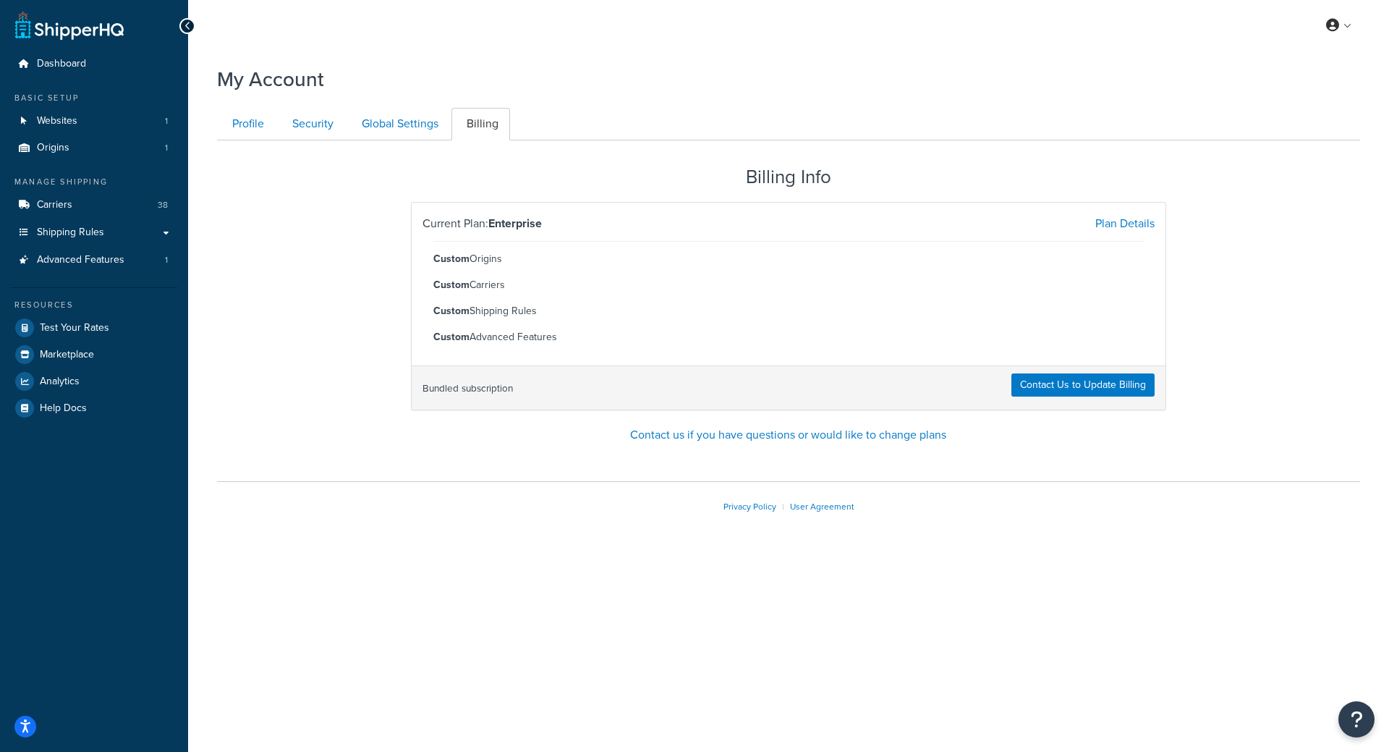
drag, startPoint x: 472, startPoint y: 234, endPoint x: 490, endPoint y: 227, distance: 19.9
click at [473, 232] on div "Current Plan: Enterprise Plan Details Custom Origins Custom Carriers Custom Shi…" at bounding box center [788, 284] width 753 height 163
click at [863, 251] on li "Custom Origins" at bounding box center [788, 259] width 710 height 20
click at [1290, 142] on span "Contact Us" at bounding box center [1281, 142] width 45 height 14
click at [1374, 712] on div "My Profile Billing Global Settings Contact Us Logout My Account Contact Us Send…" at bounding box center [788, 376] width 1201 height 752
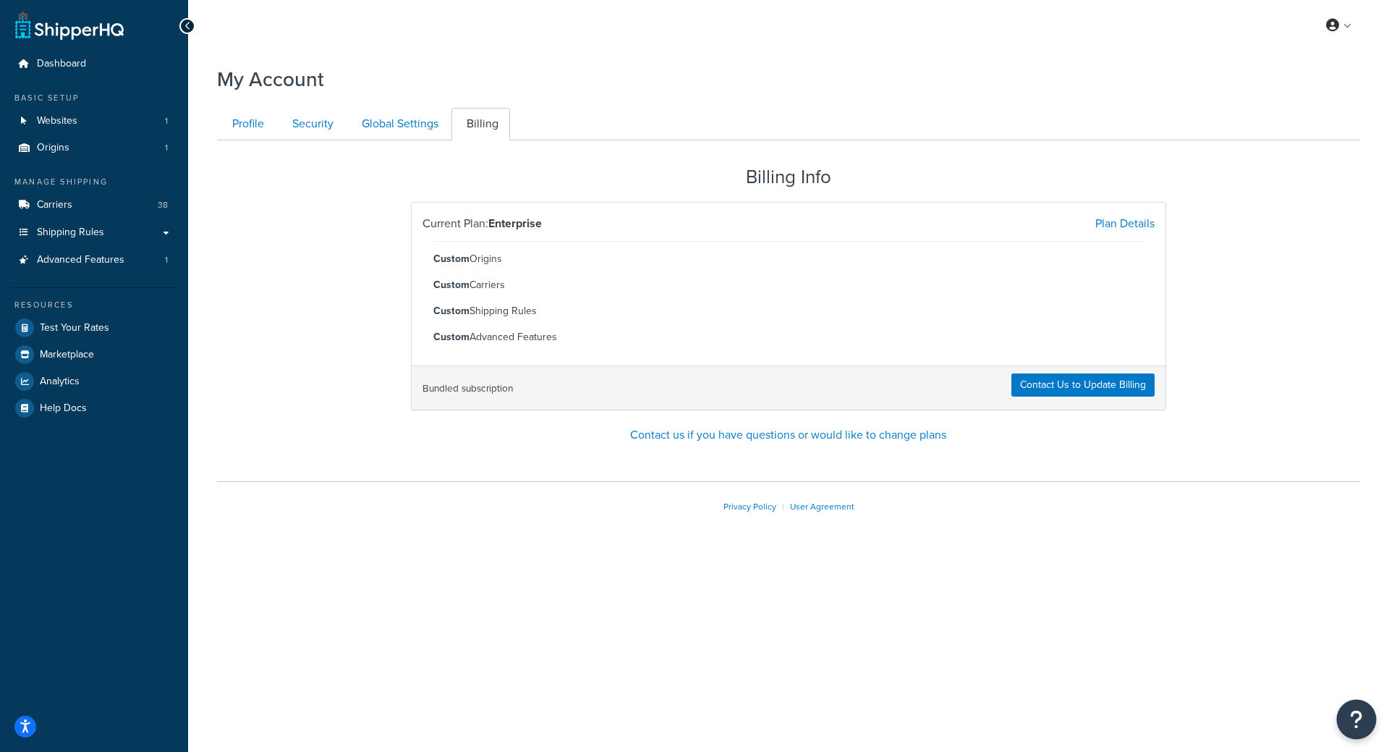
click at [1371, 715] on button "Open Resource Center" at bounding box center [1357, 719] width 40 height 40
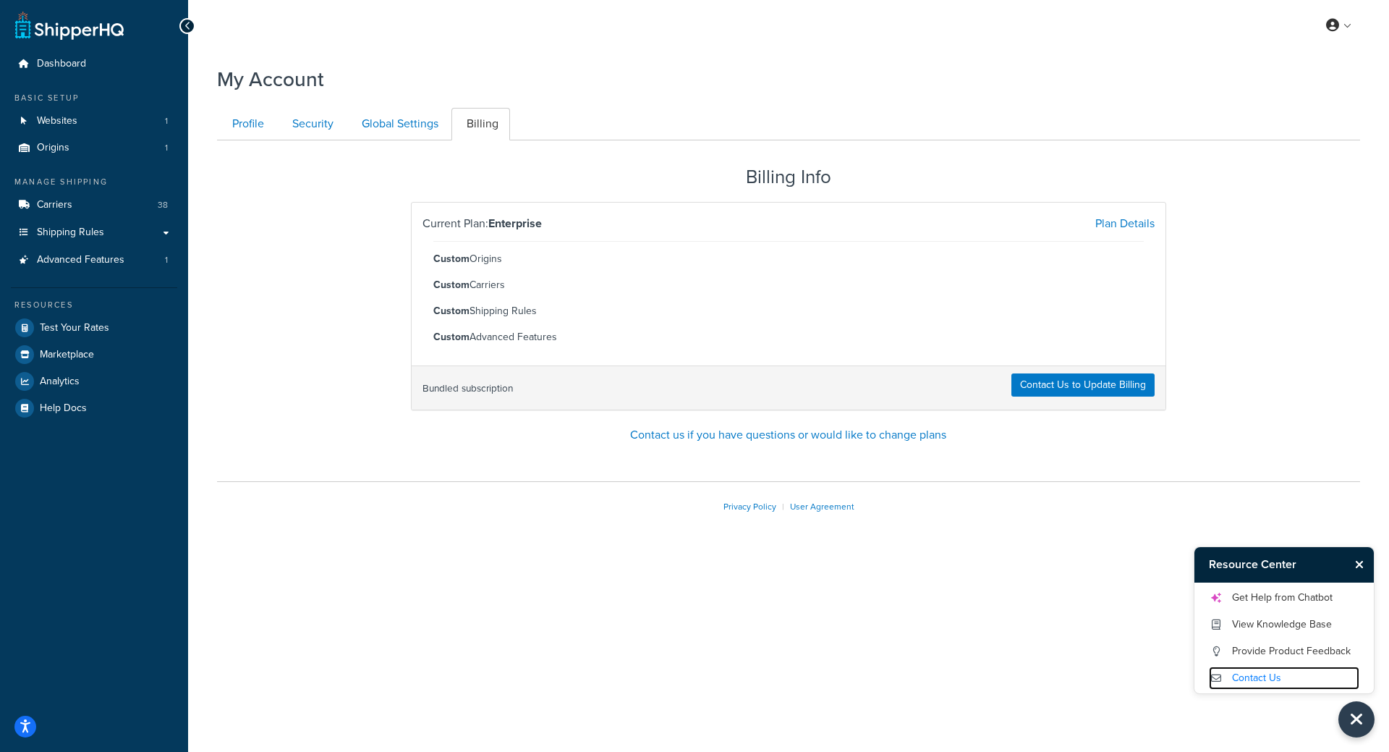
click at [1283, 680] on link "Contact Us" at bounding box center [1284, 677] width 150 height 23
click at [1308, 417] on div "Billing Info Current Plan: Enterprise Plan Details Custom Origins Custom Carrie…" at bounding box center [788, 302] width 1165 height 300
